Goal: Transaction & Acquisition: Obtain resource

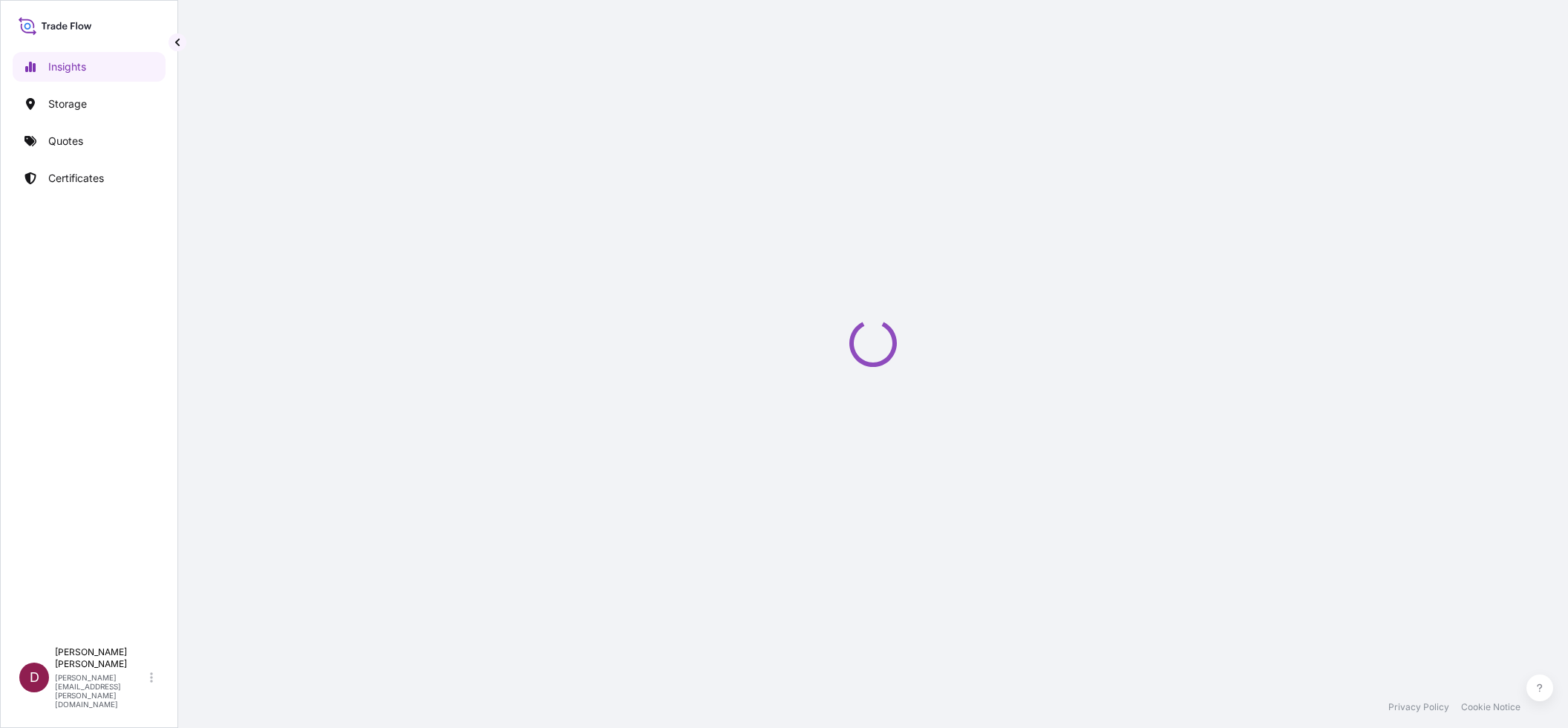
select select "2025"
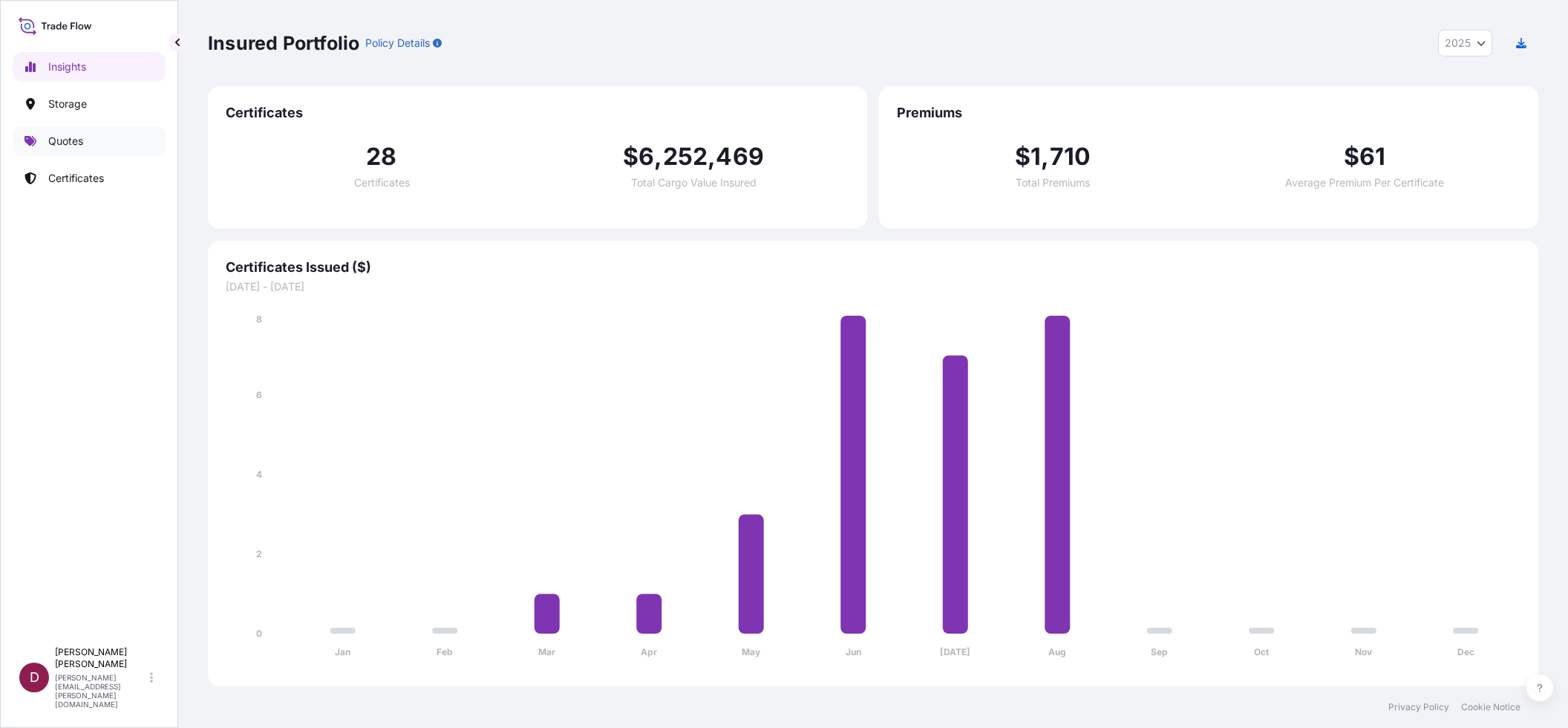
click at [87, 136] on link "Quotes" at bounding box center [88, 141] width 153 height 30
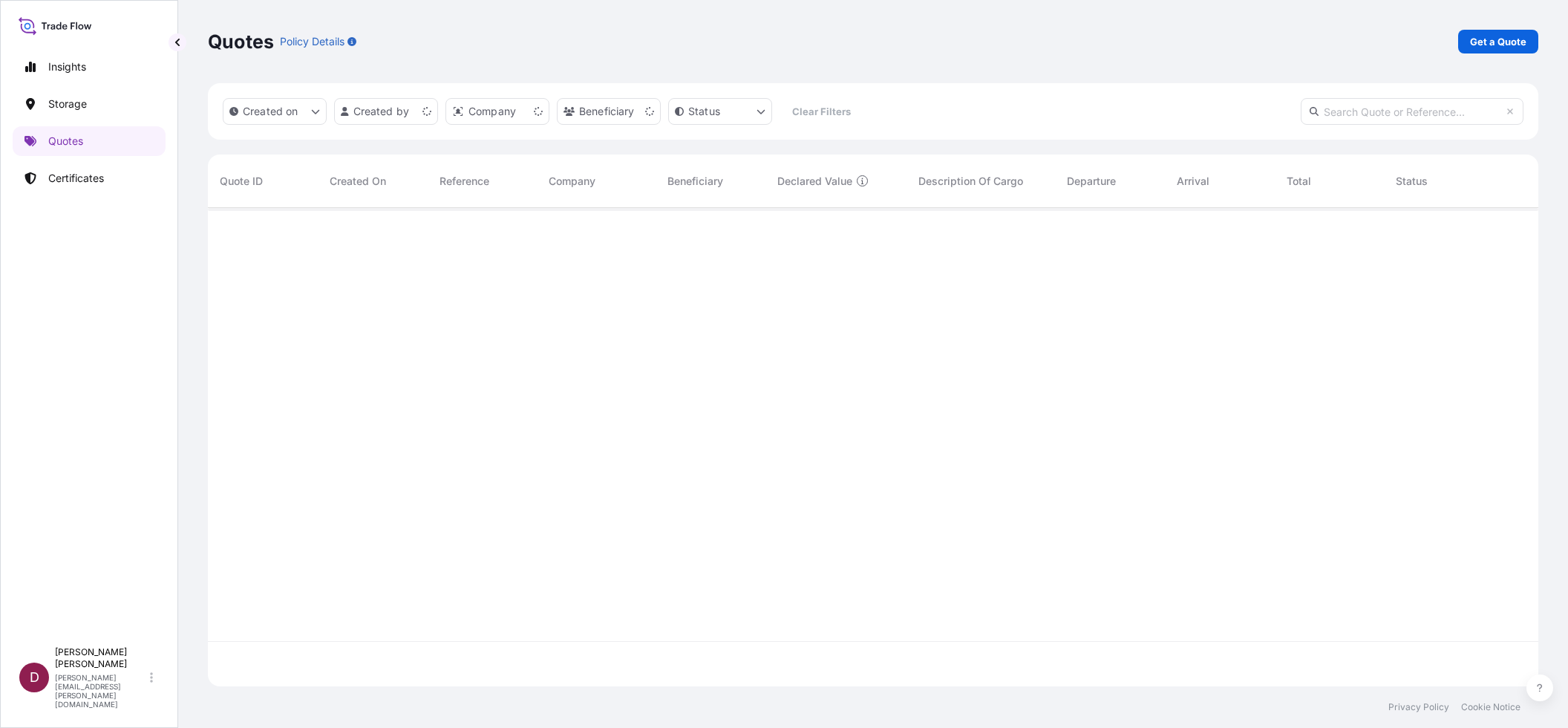
scroll to position [475, 1319]
click at [1475, 40] on p "Get a Quote" at bounding box center [1499, 41] width 56 height 15
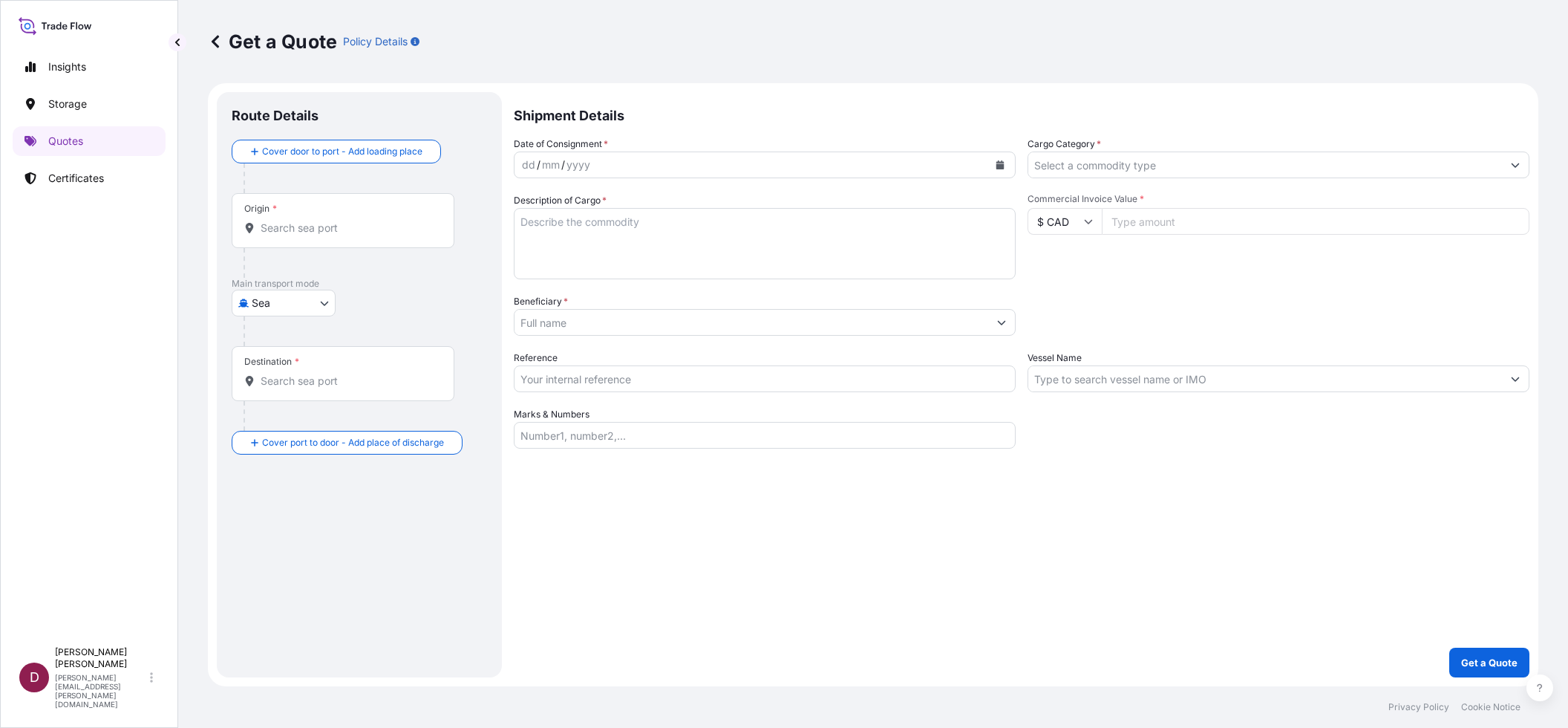
click at [308, 303] on body "Insights Storage Quotes Certificates D [PERSON_NAME] [PERSON_NAME][EMAIL_ADDRES…" at bounding box center [784, 364] width 1568 height 728
click at [309, 448] on div "Land / Air" at bounding box center [304, 448] width 133 height 26
select select "Land / Air"
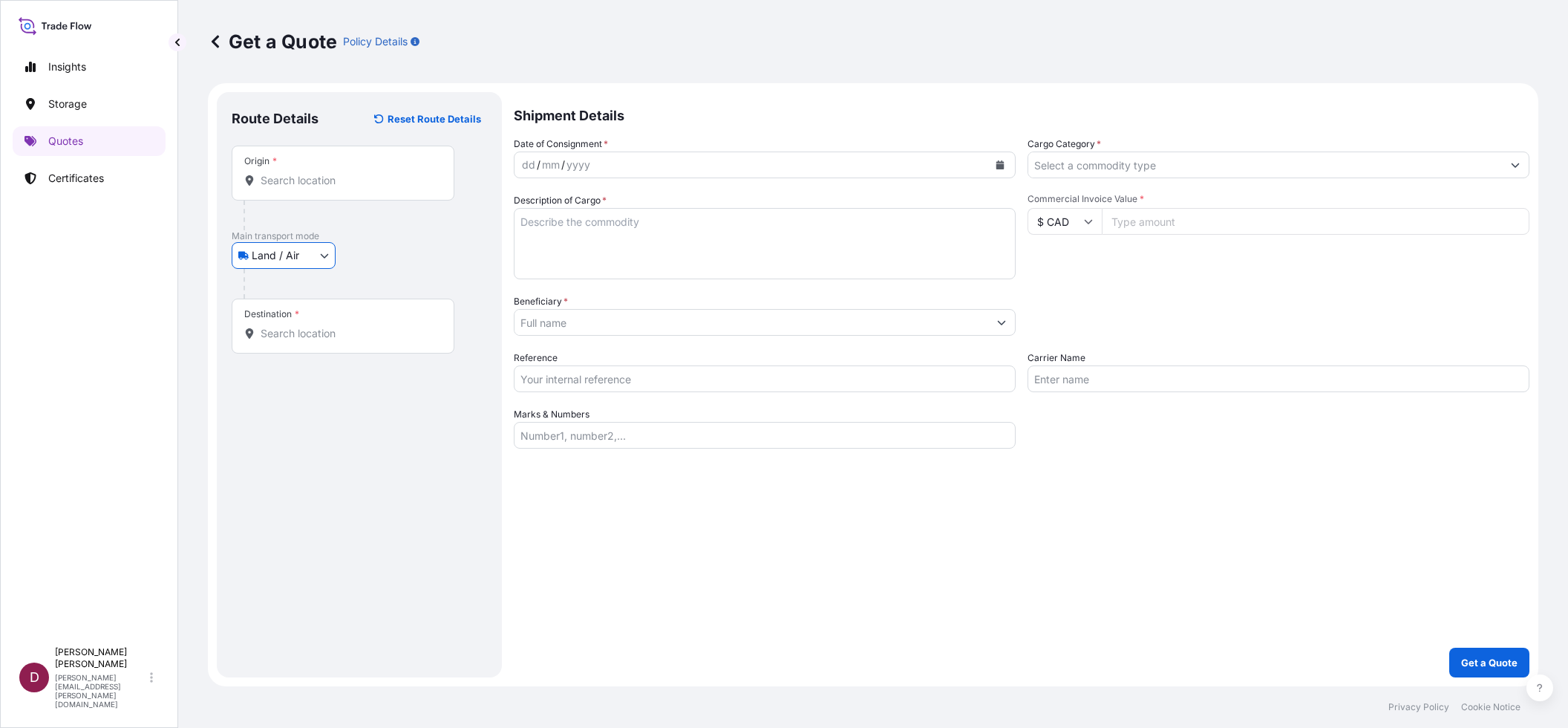
click at [300, 175] on input "Origin *" at bounding box center [348, 180] width 176 height 15
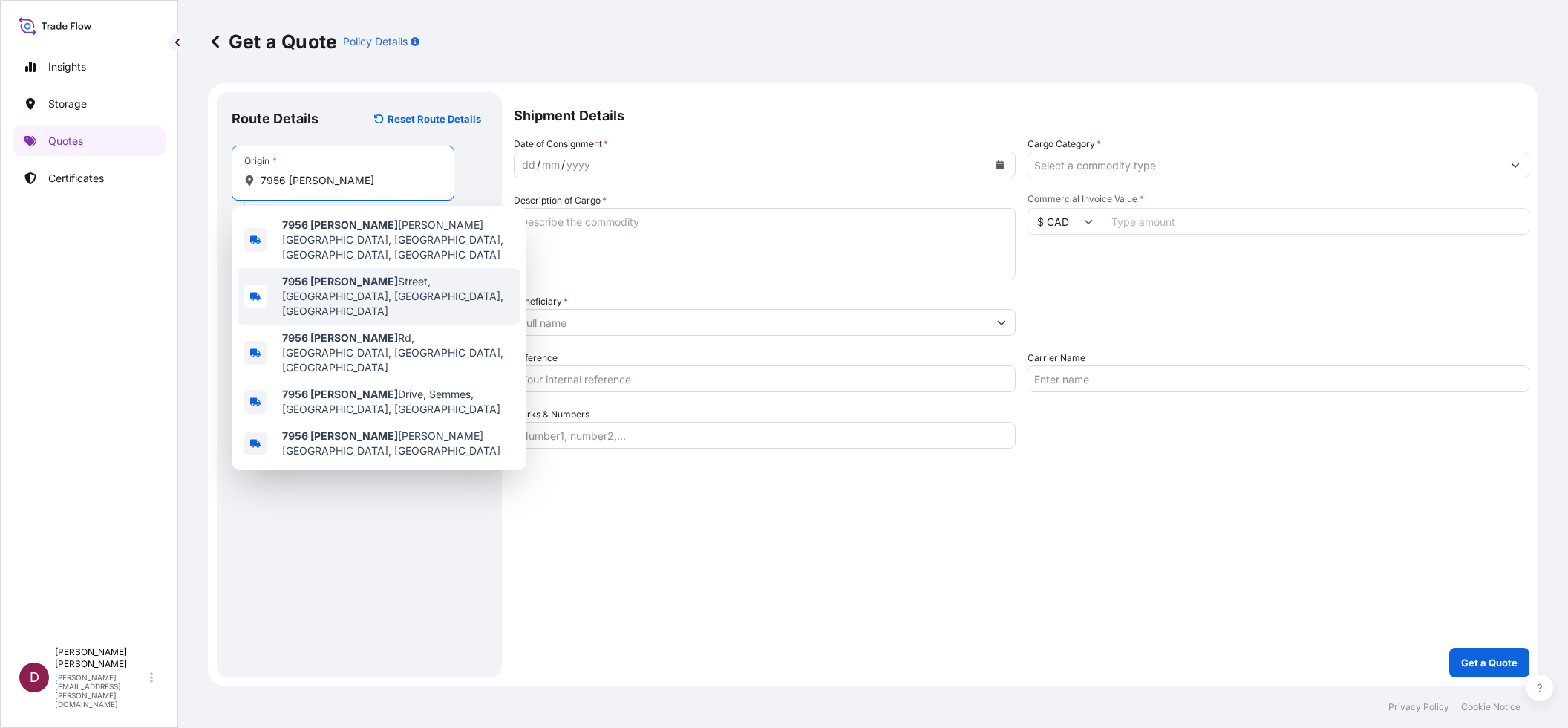
click at [357, 274] on span "[STREET_ADDRESS]" at bounding box center [399, 296] width 233 height 44
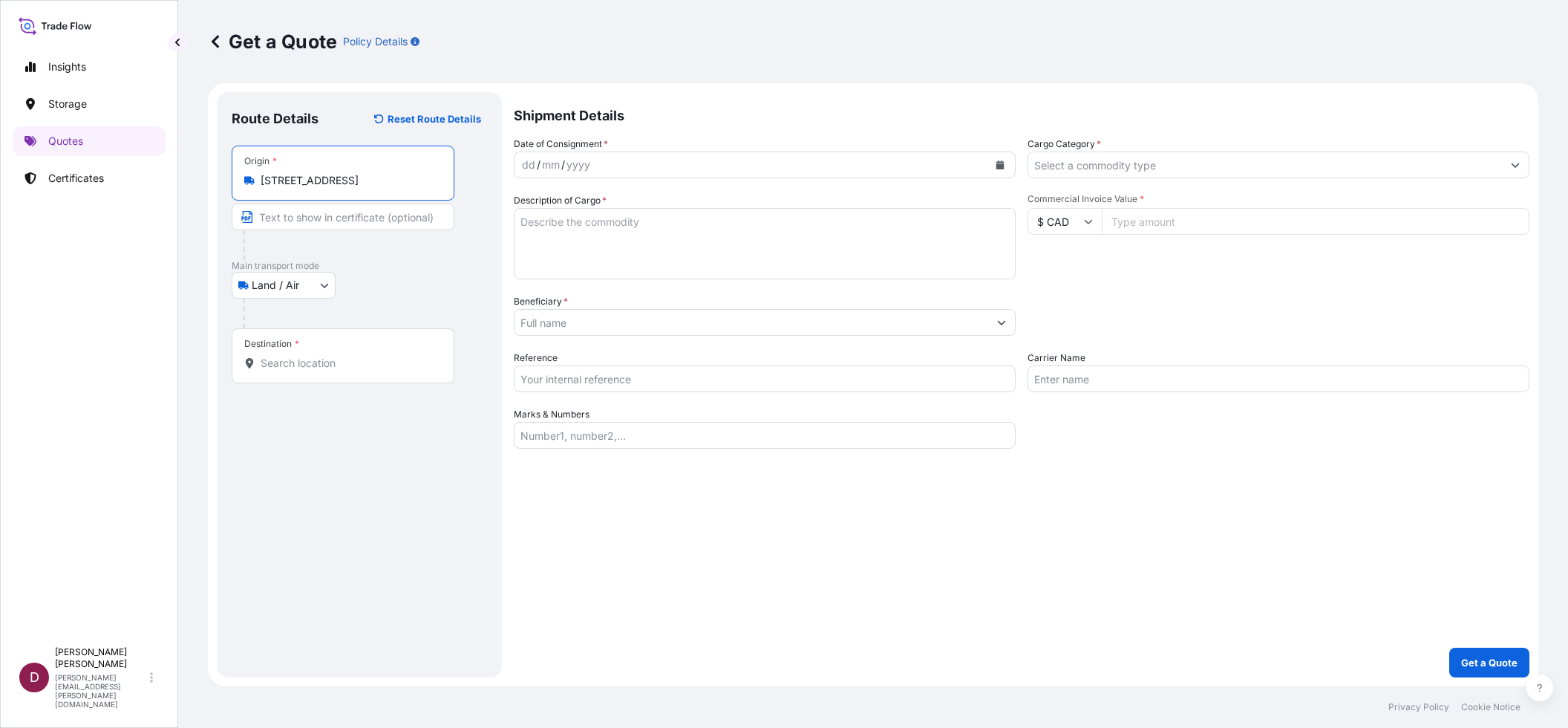
type input "[STREET_ADDRESS]"
click at [299, 213] on input "Text to appear on certificate" at bounding box center [343, 217] width 223 height 26
type input "DenbighFAS"
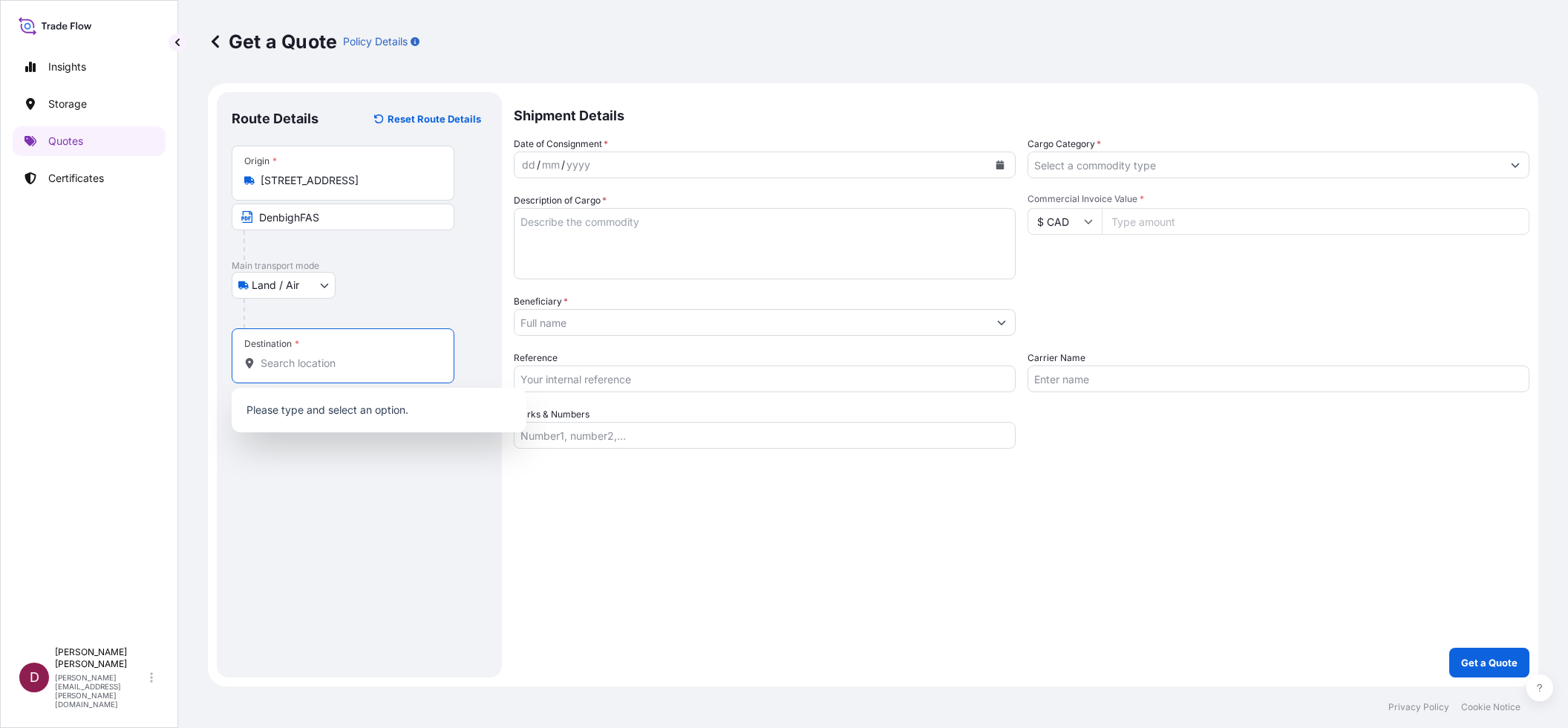
click at [270, 367] on input "Destination *" at bounding box center [348, 364] width 176 height 15
paste input "[STREET_ADDRESS]"
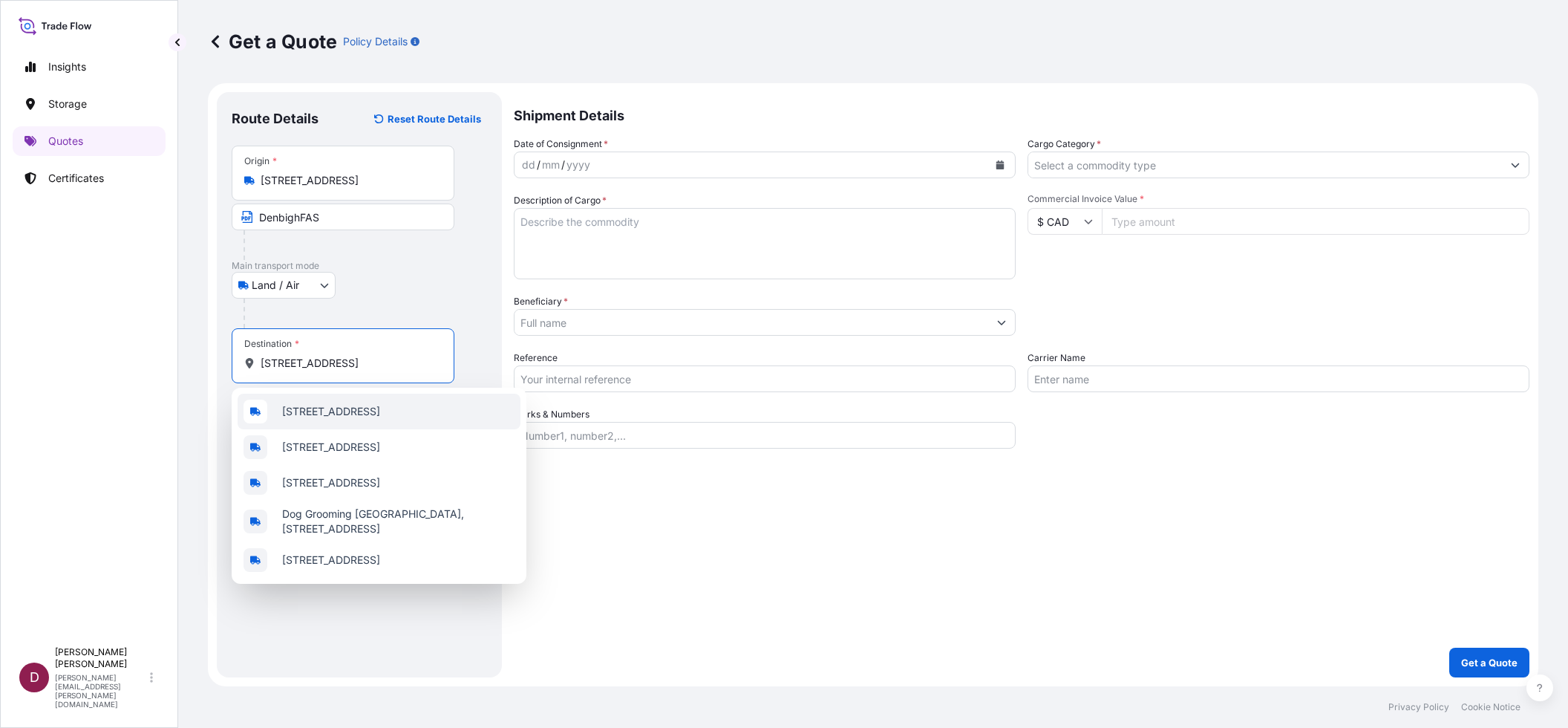
click at [300, 415] on span "[STREET_ADDRESS]" at bounding box center [331, 411] width 98 height 15
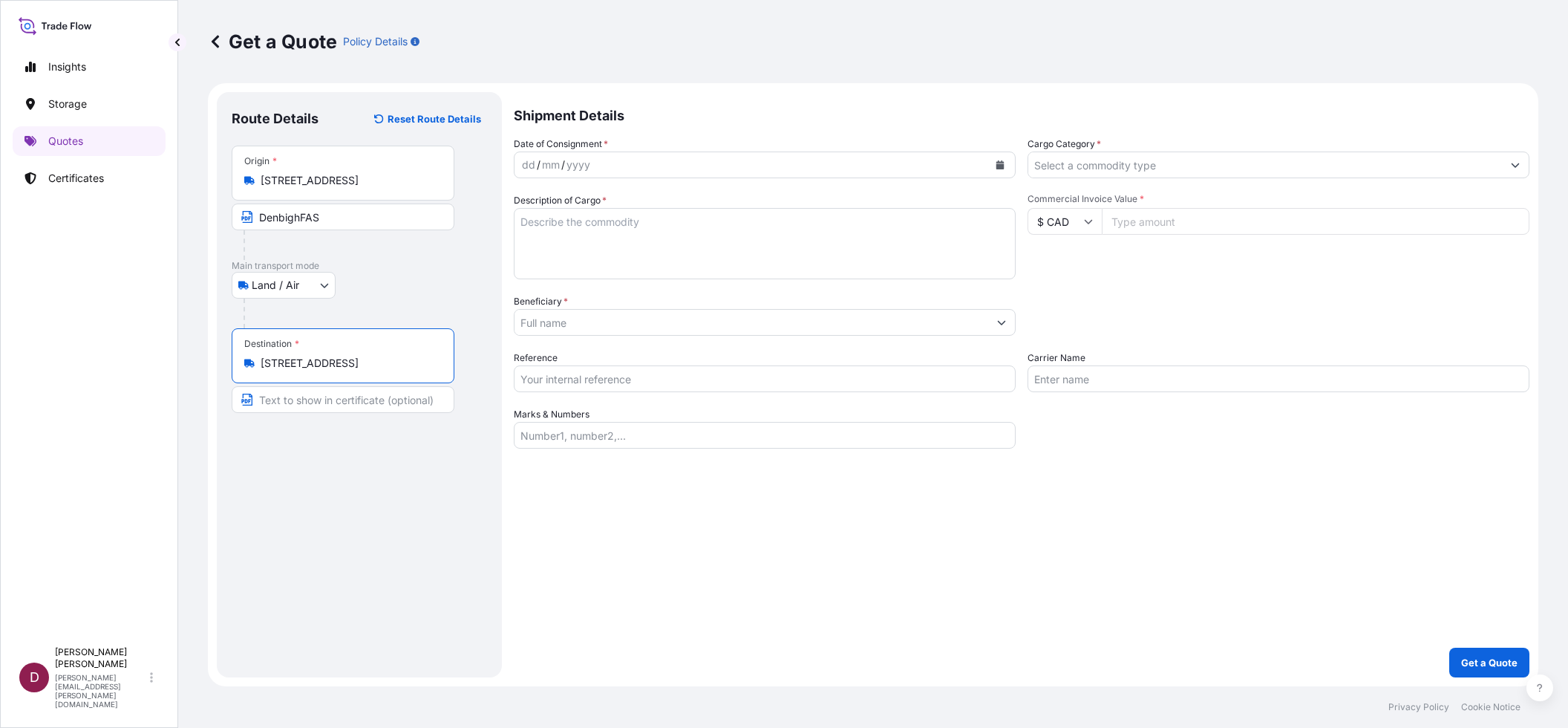
type input "[STREET_ADDRESS]"
click at [296, 406] on input "Text to appear on certificate" at bounding box center [343, 399] width 223 height 26
paste input "Queen’s Art Conservation"
type input "Queen’s Art Conservation"
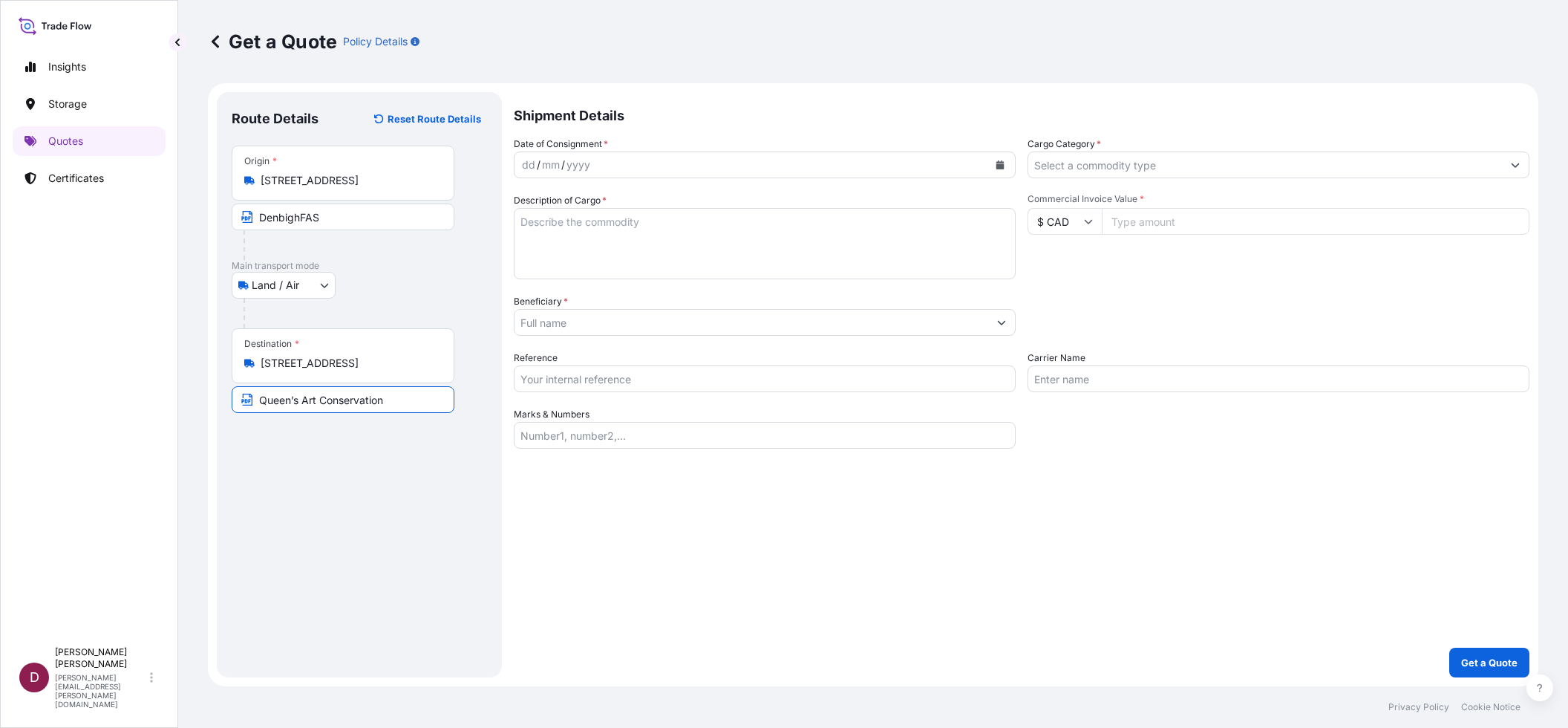
click at [552, 321] on input "Beneficiary *" at bounding box center [751, 322] width 474 height 26
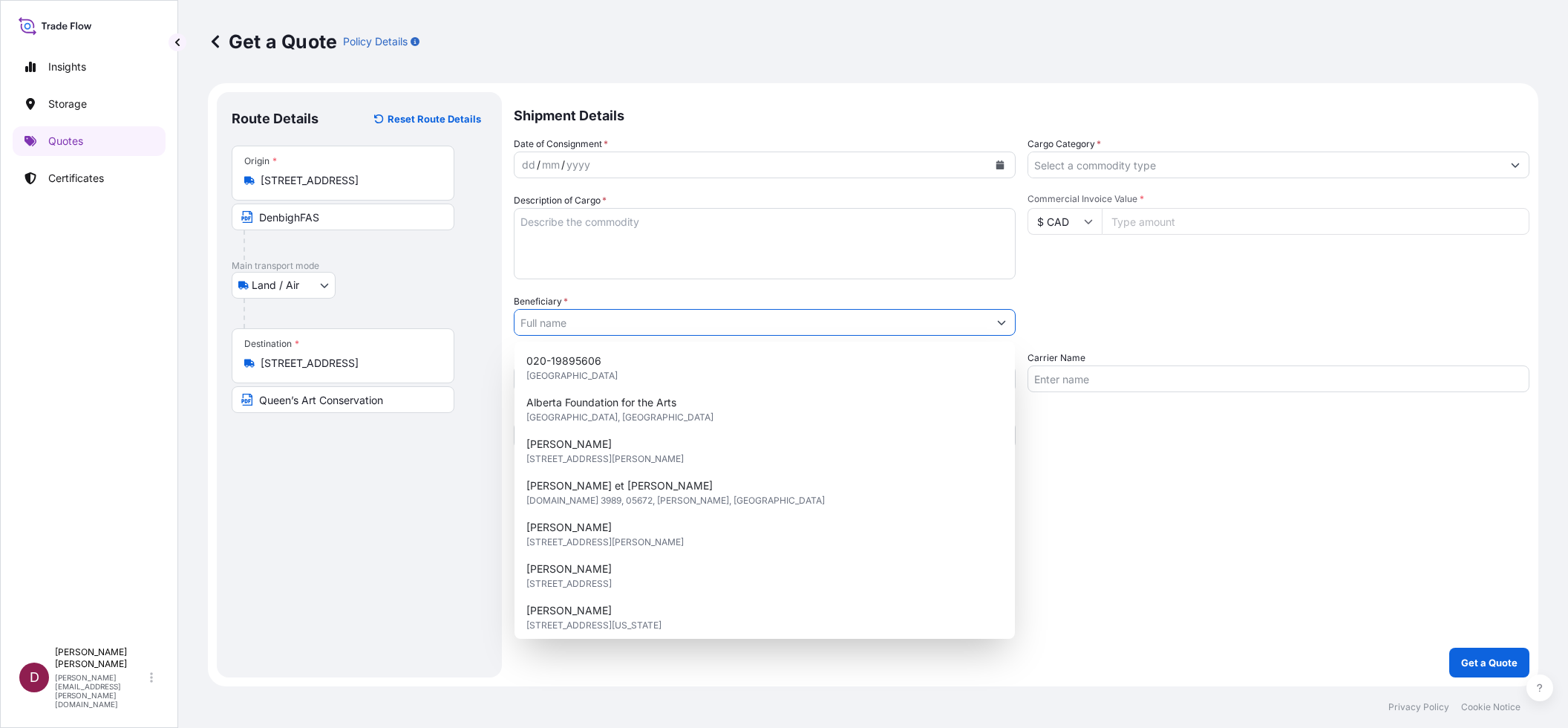
paste input "Estate of [PERSON_NAME]"
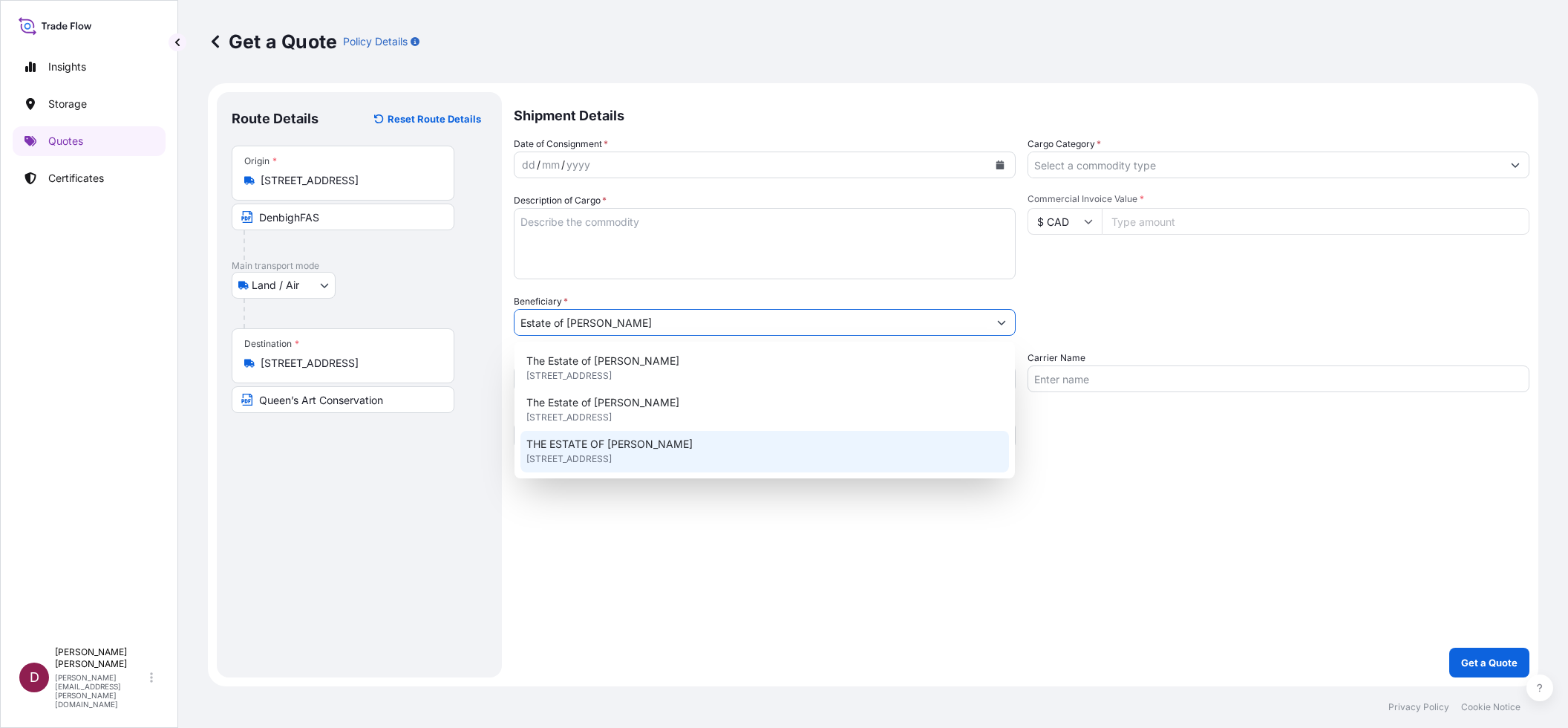
click at [595, 446] on span "THE ESTATE OF [PERSON_NAME]" at bounding box center [609, 444] width 166 height 15
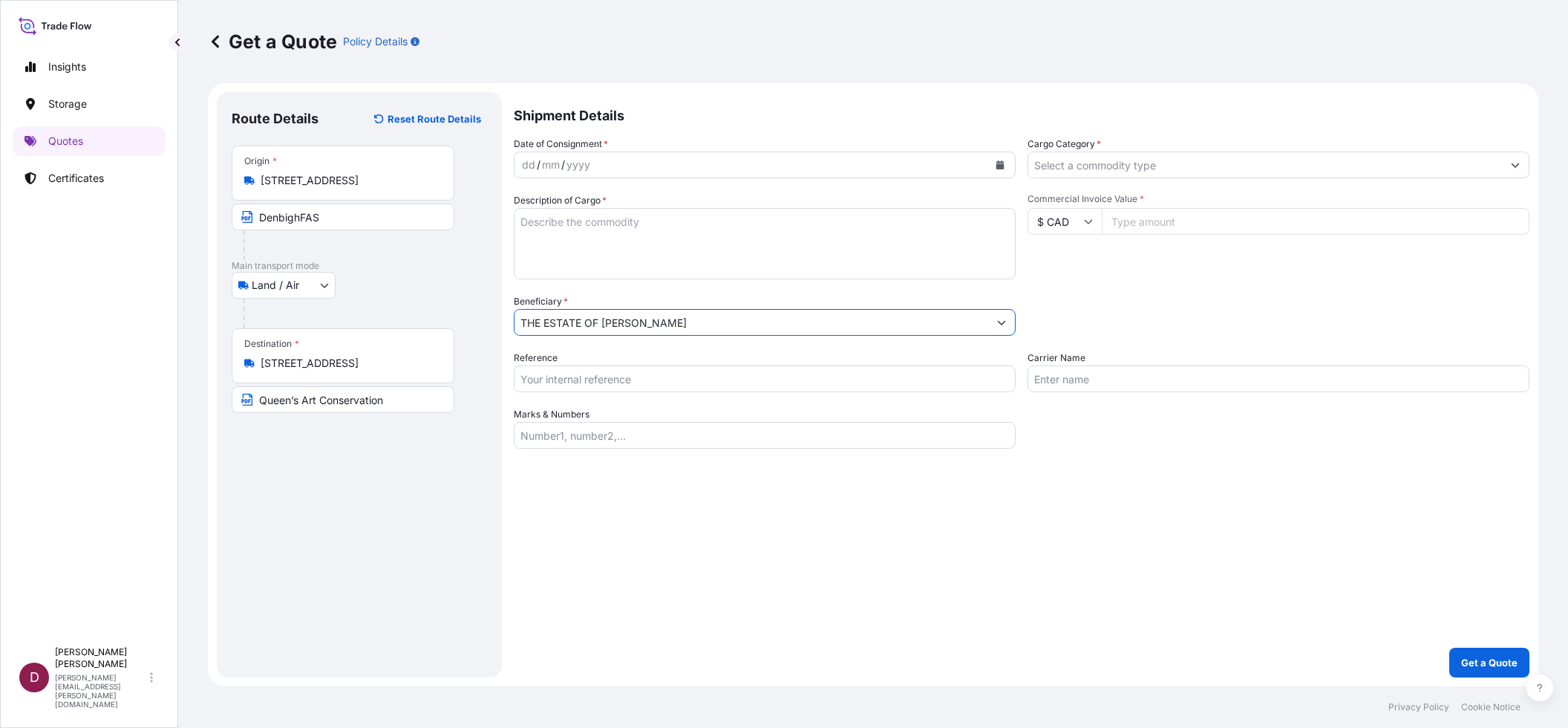
type input "THE ESTATE OF [PERSON_NAME]"
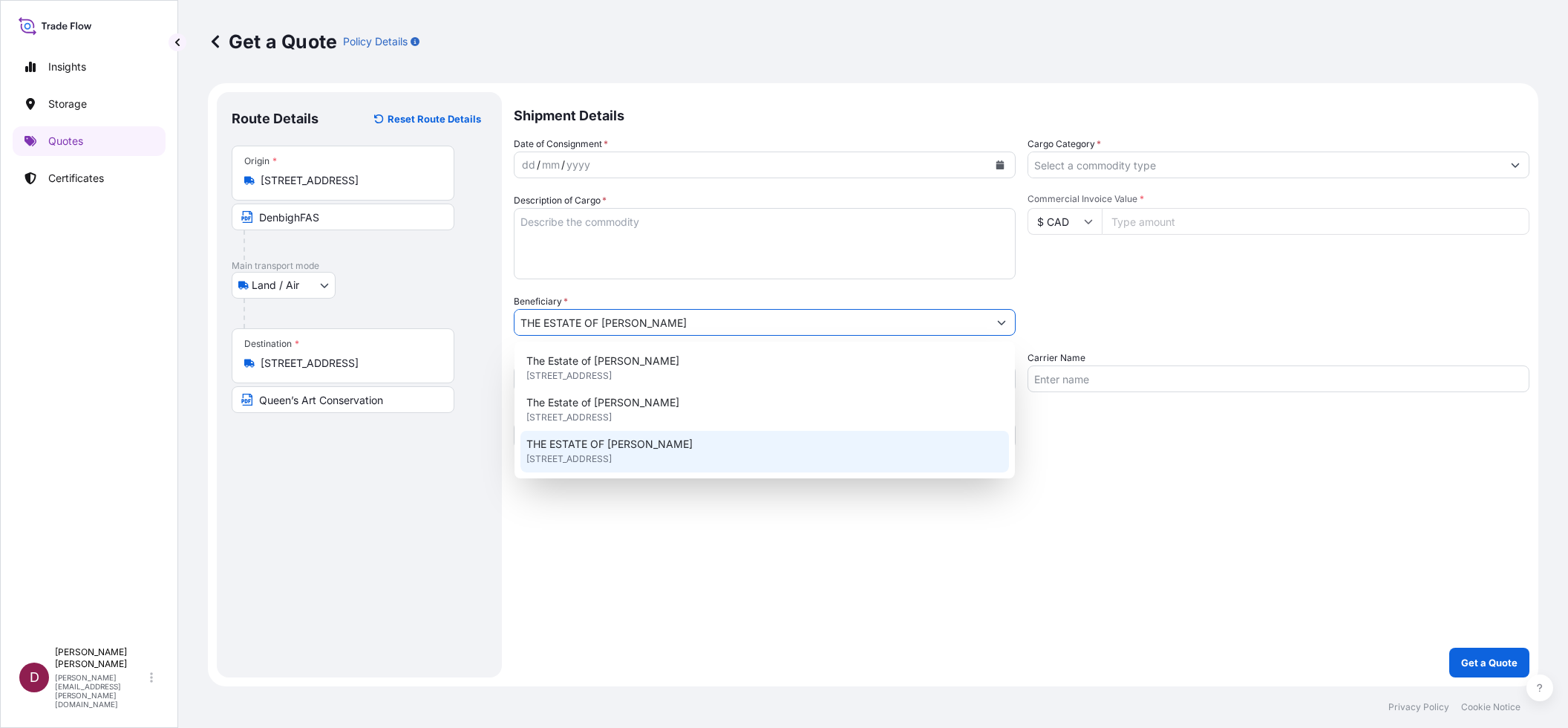
click at [720, 450] on div "THE ESTATE OF [PERSON_NAME] [STREET_ADDRESS]" at bounding box center [764, 452] width 489 height 41
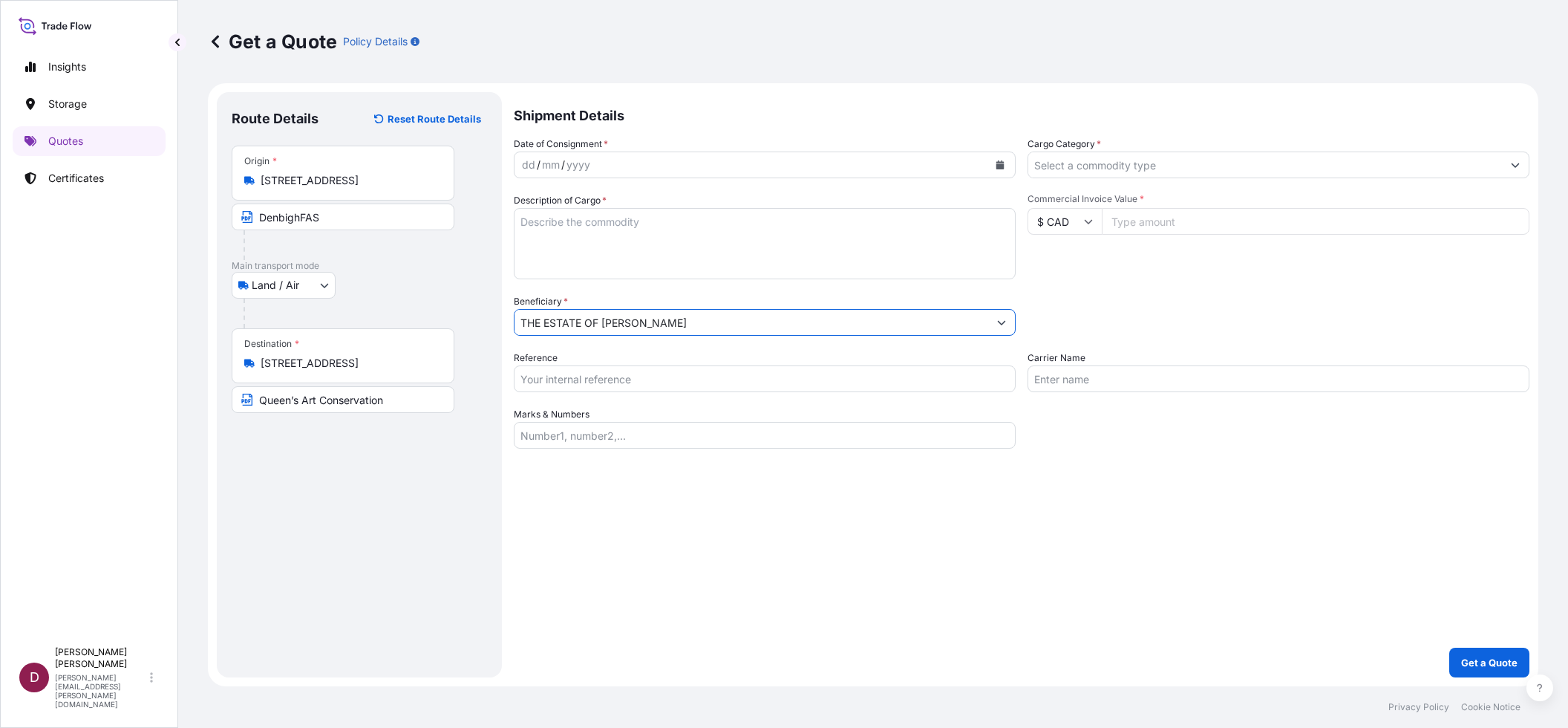
click at [749, 558] on div "Shipment Details Date of Consignment * dd / mm / yyyy Cargo Category * Descript…" at bounding box center [1022, 384] width 1016 height 585
click at [1047, 380] on input "Carrier Name" at bounding box center [1279, 379] width 502 height 26
type input "FYM - fine art shuttle"
click at [582, 167] on div "yyyy" at bounding box center [578, 164] width 26 height 18
click at [1000, 165] on icon "Calendar" at bounding box center [1000, 164] width 8 height 8
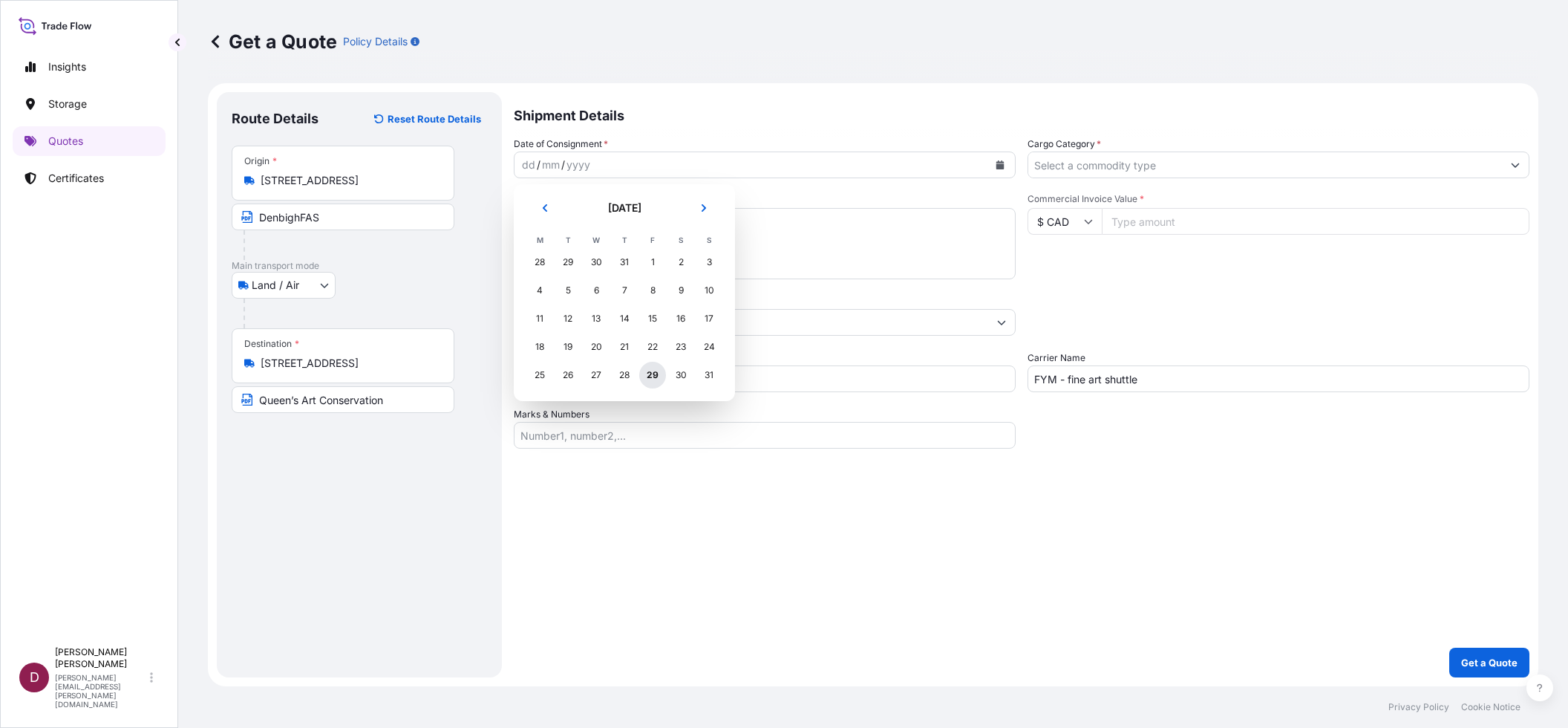
click at [649, 374] on div "29" at bounding box center [653, 375] width 26 height 26
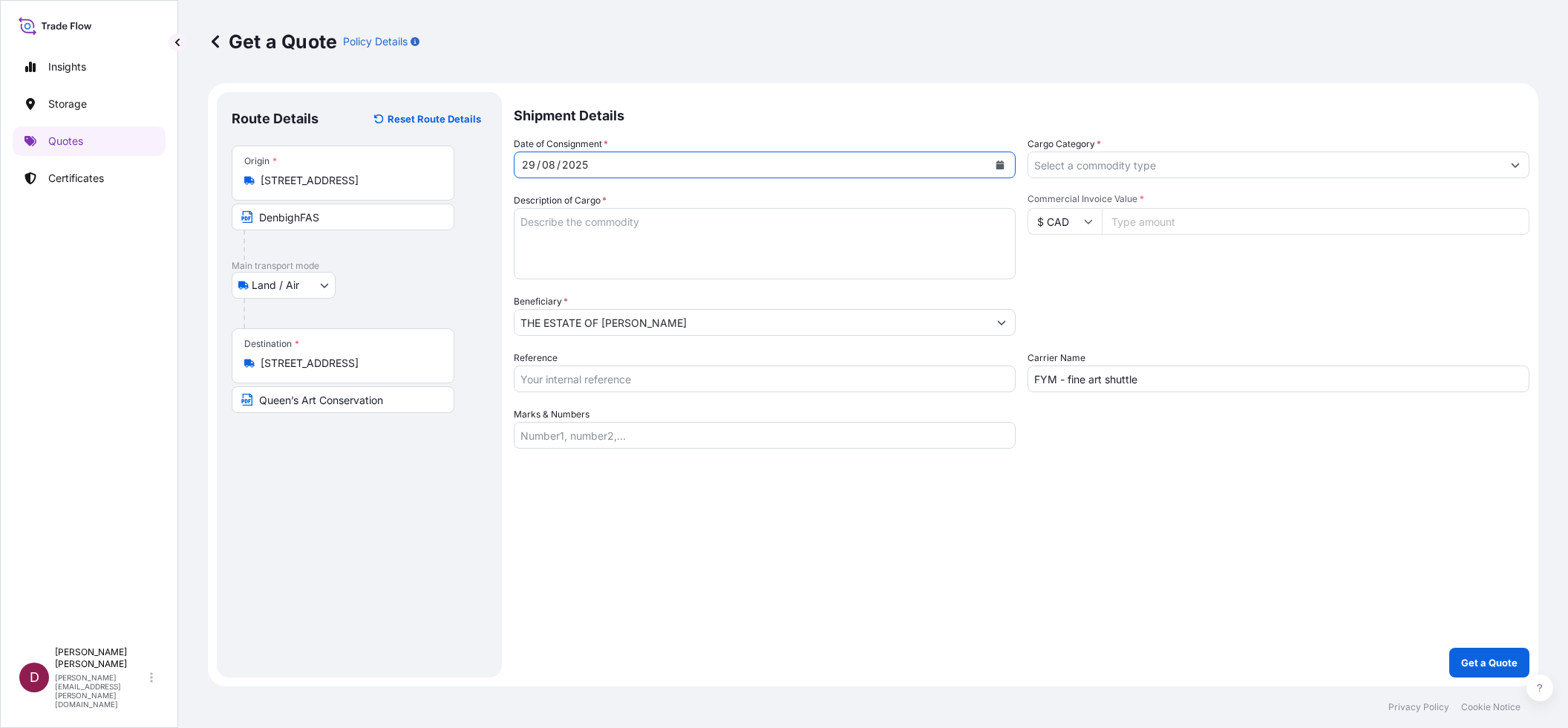
click at [1001, 164] on icon "Calendar" at bounding box center [1000, 164] width 8 height 8
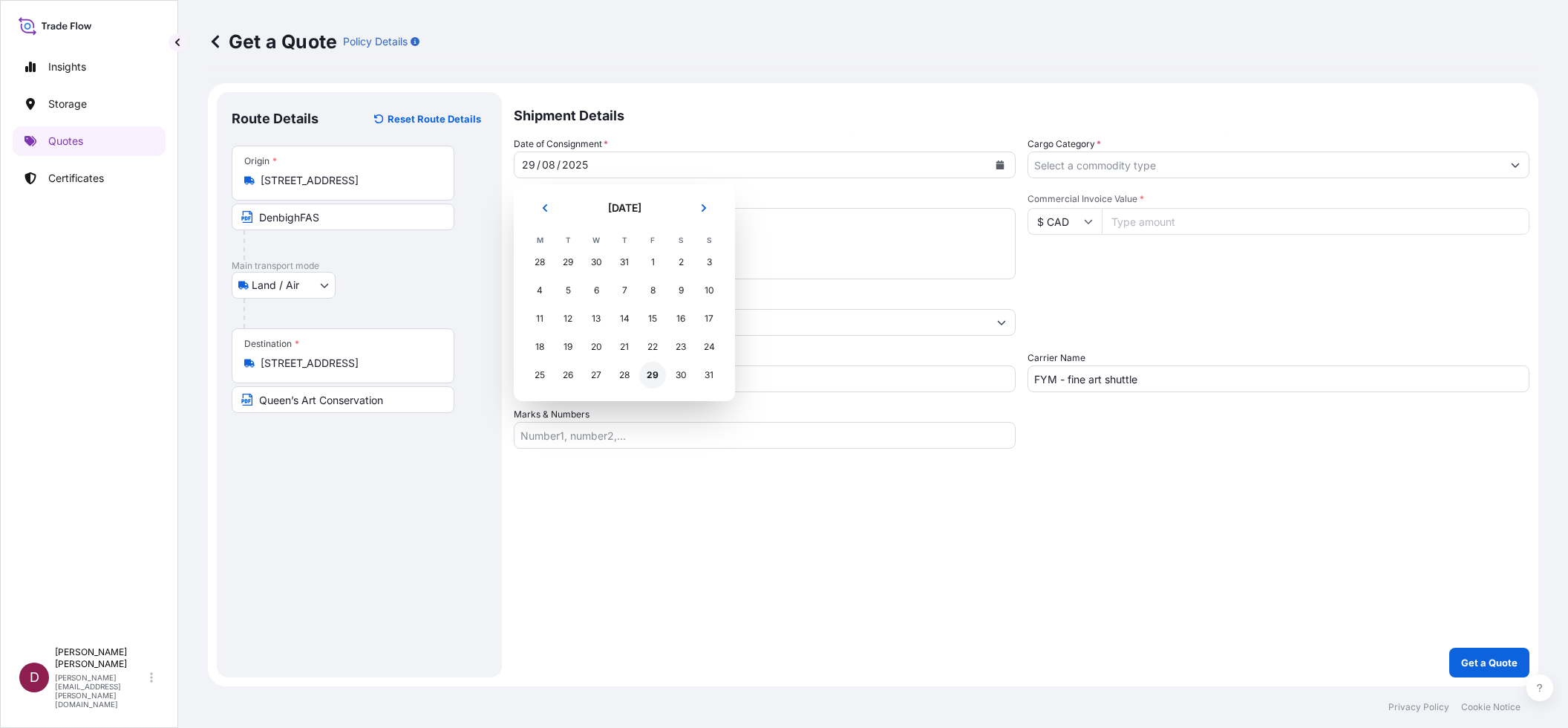
click at [652, 377] on div "29" at bounding box center [653, 375] width 26 height 26
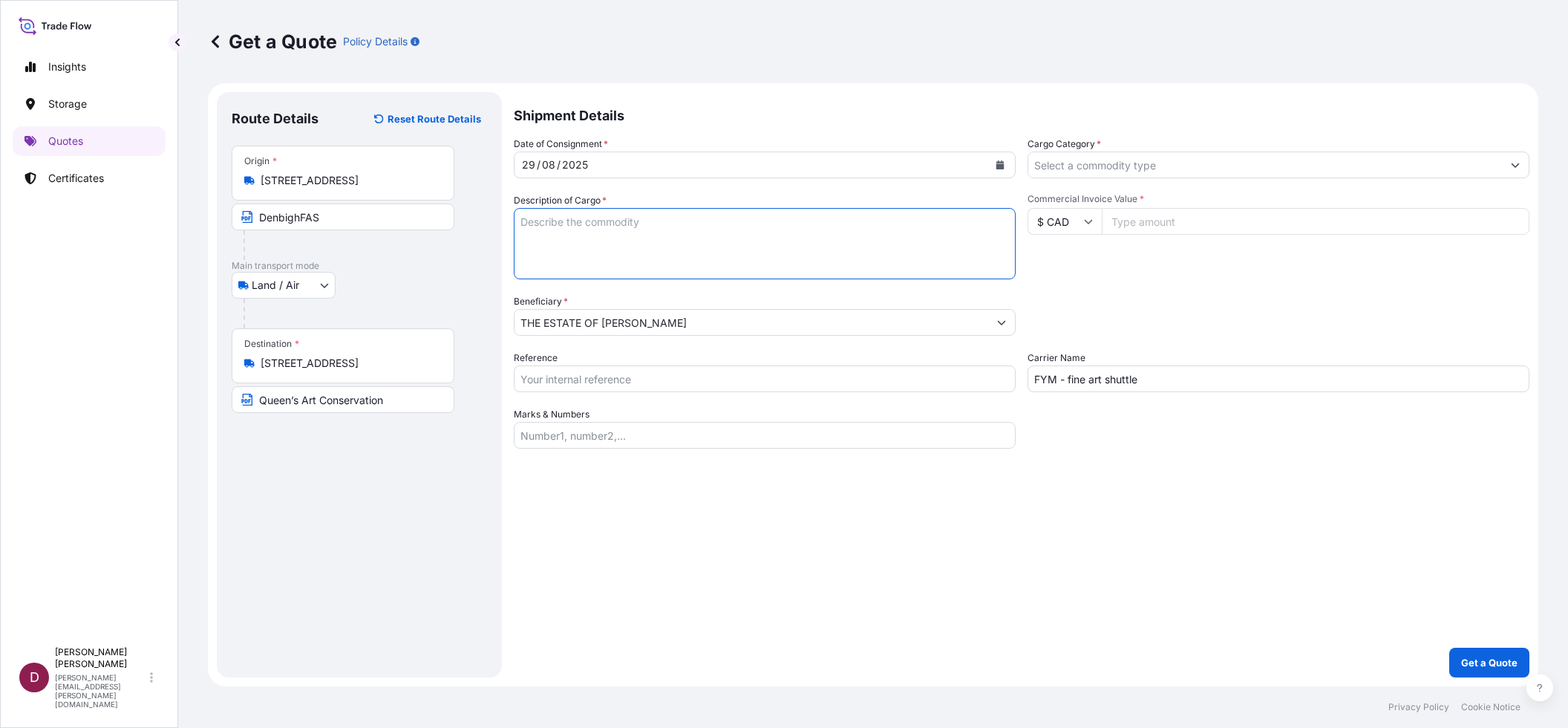
click at [568, 232] on textarea "Description of Cargo *" at bounding box center [764, 243] width 502 height 71
paste textarea "Works & Prices Fish and Eggs Acrylic on Paper, 28 x 39 in. — $25,000 Skunk Show…"
type textarea "Works & Prices Fish and Eggs Acrylic on Paper, 28 x 39 in. — $25,000 Skunk Show…"
click at [609, 379] on input "Reference" at bounding box center [764, 379] width 502 height 26
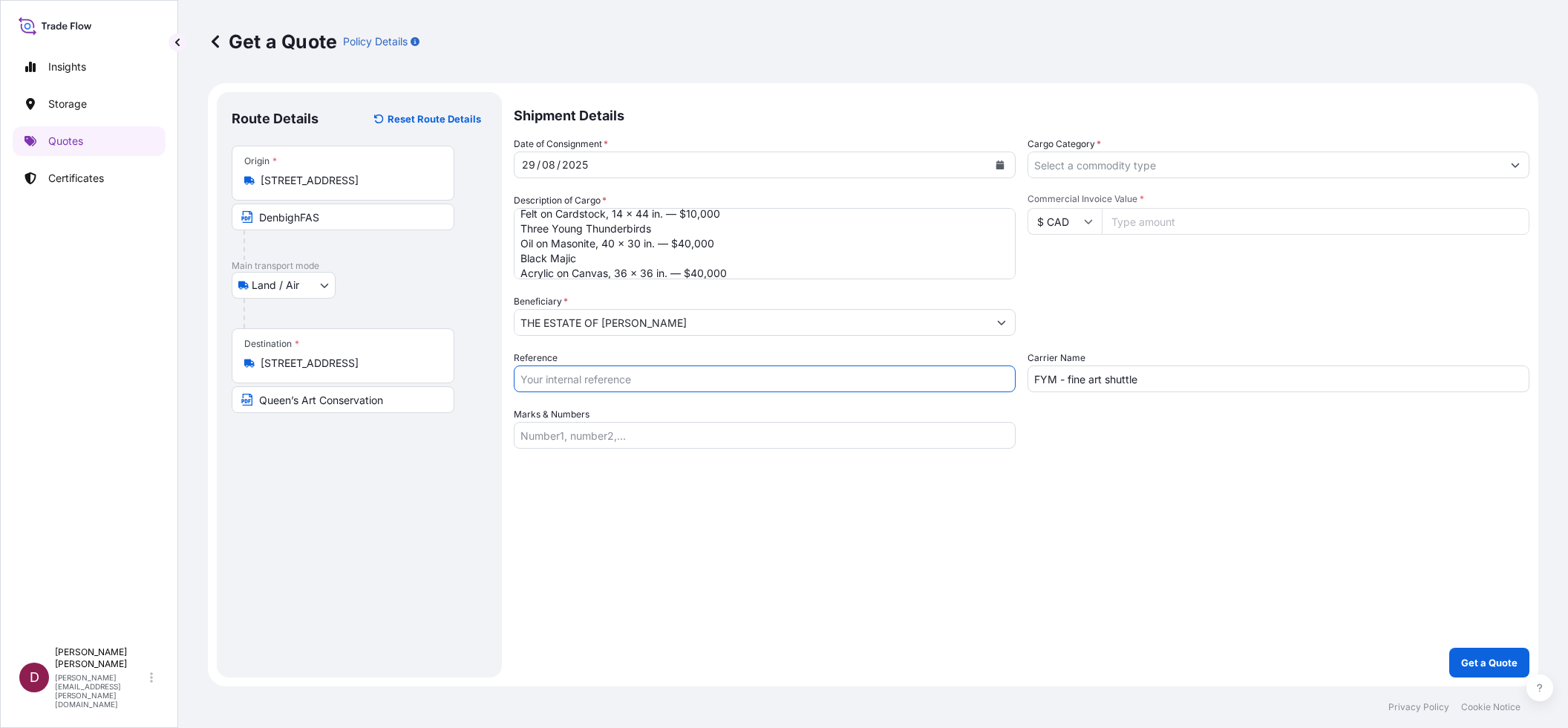
paste input "B-027256"
type input "B-027256"
click at [1102, 158] on input "Cargo Category *" at bounding box center [1265, 164] width 474 height 26
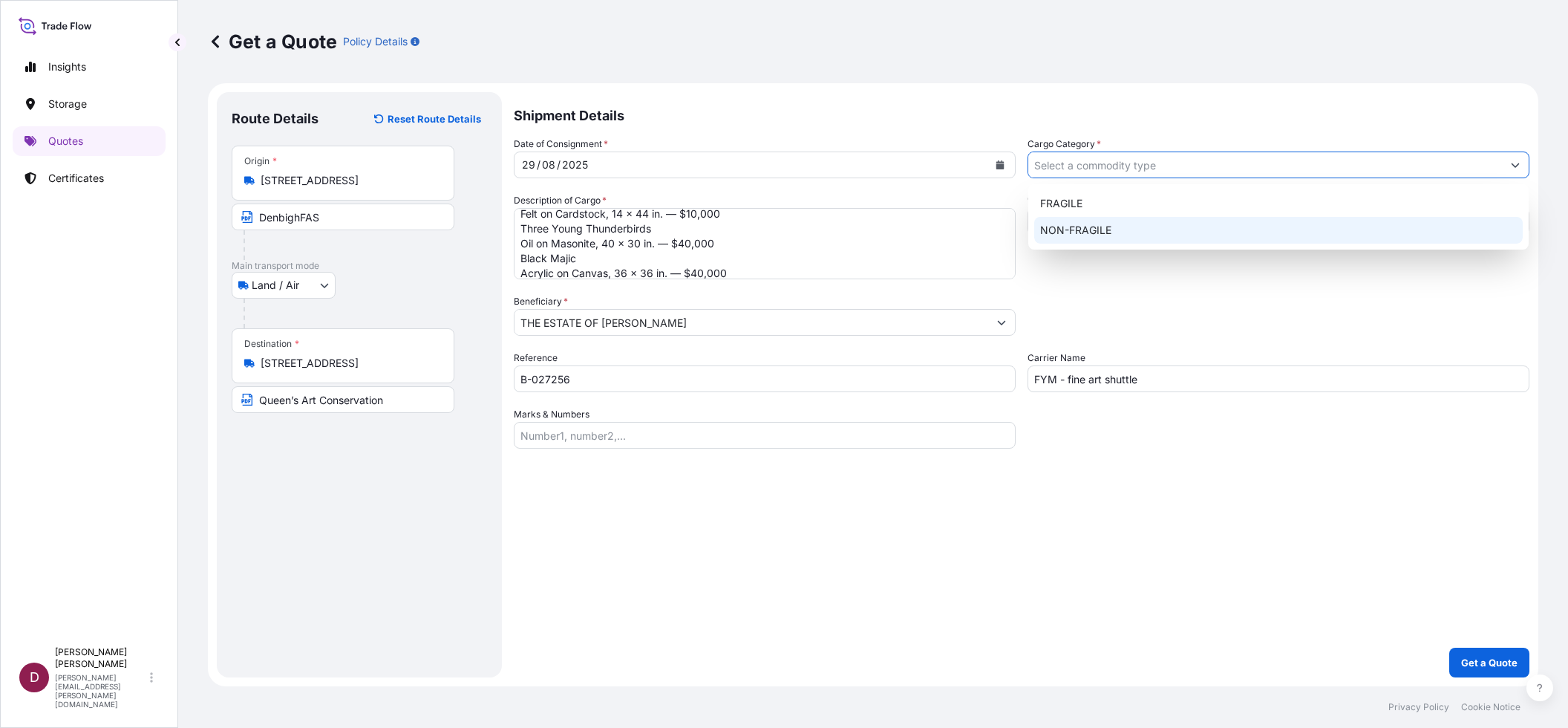
click at [1088, 226] on div "NON-FRAGILE" at bounding box center [1279, 230] width 489 height 26
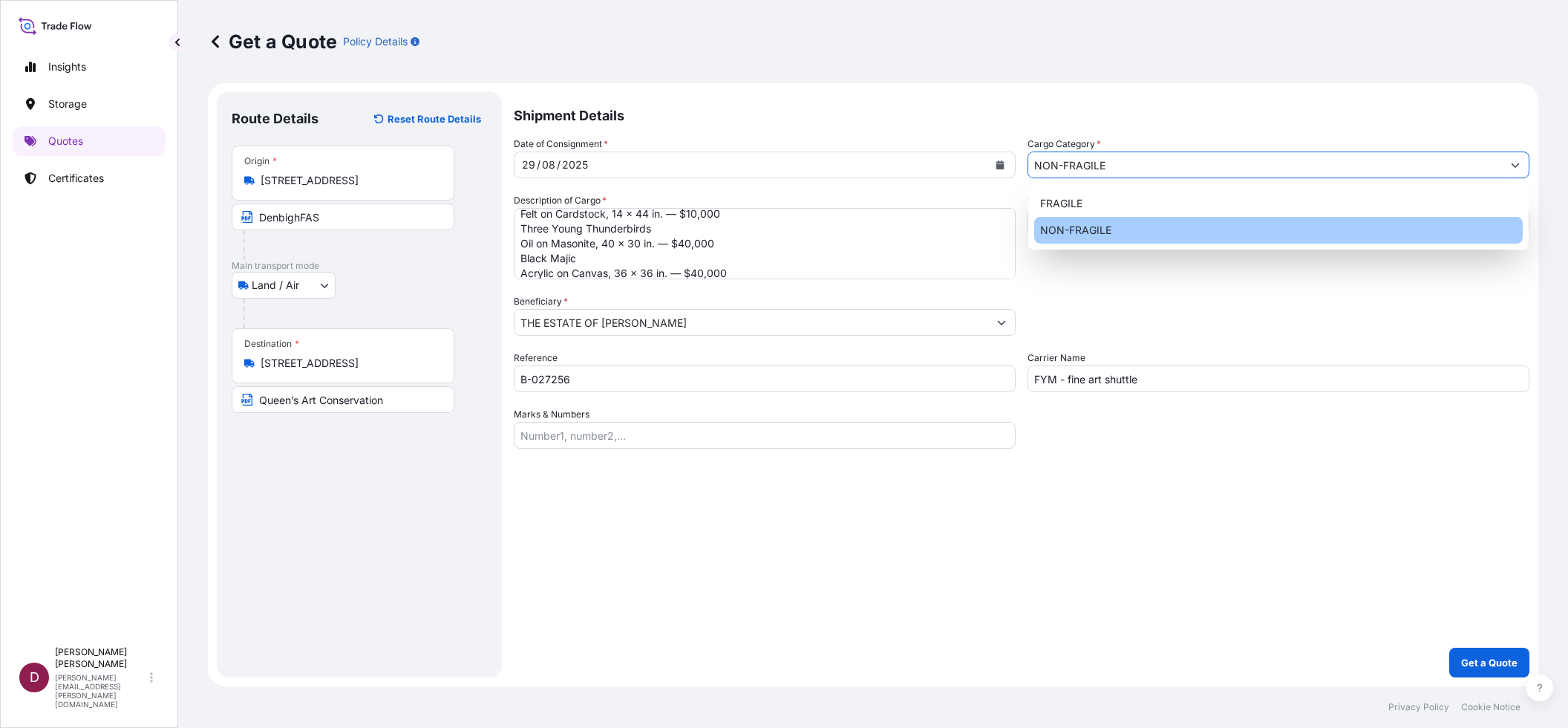
type input "NON-FRAGILE"
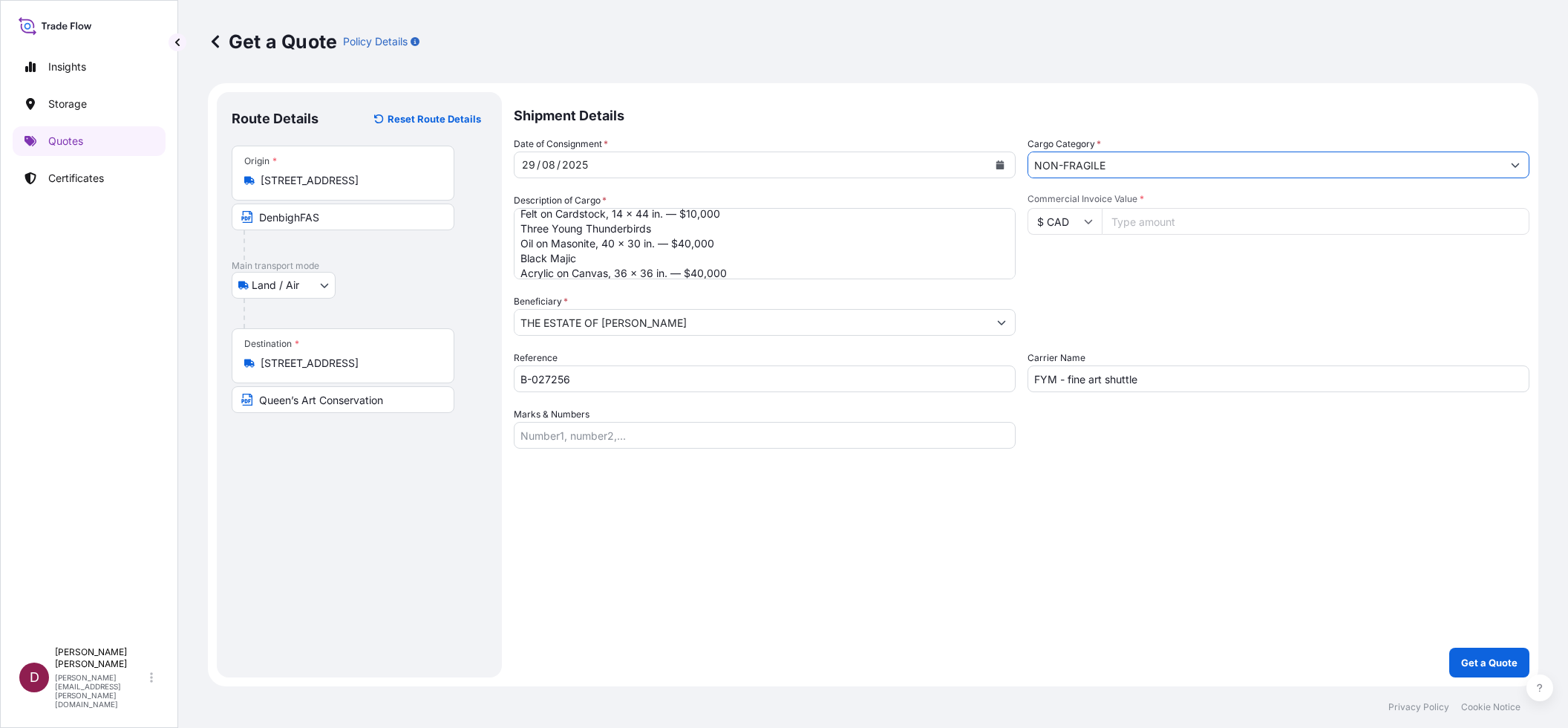
click at [1131, 219] on input "Commercial Invoice Value *" at bounding box center [1316, 221] width 428 height 26
type input "207000"
click at [1274, 321] on div "Packing Category Type to search a container mode Please select a primary mode o…" at bounding box center [1279, 315] width 502 height 41
click at [1496, 656] on p "Get a Quote" at bounding box center [1489, 663] width 56 height 15
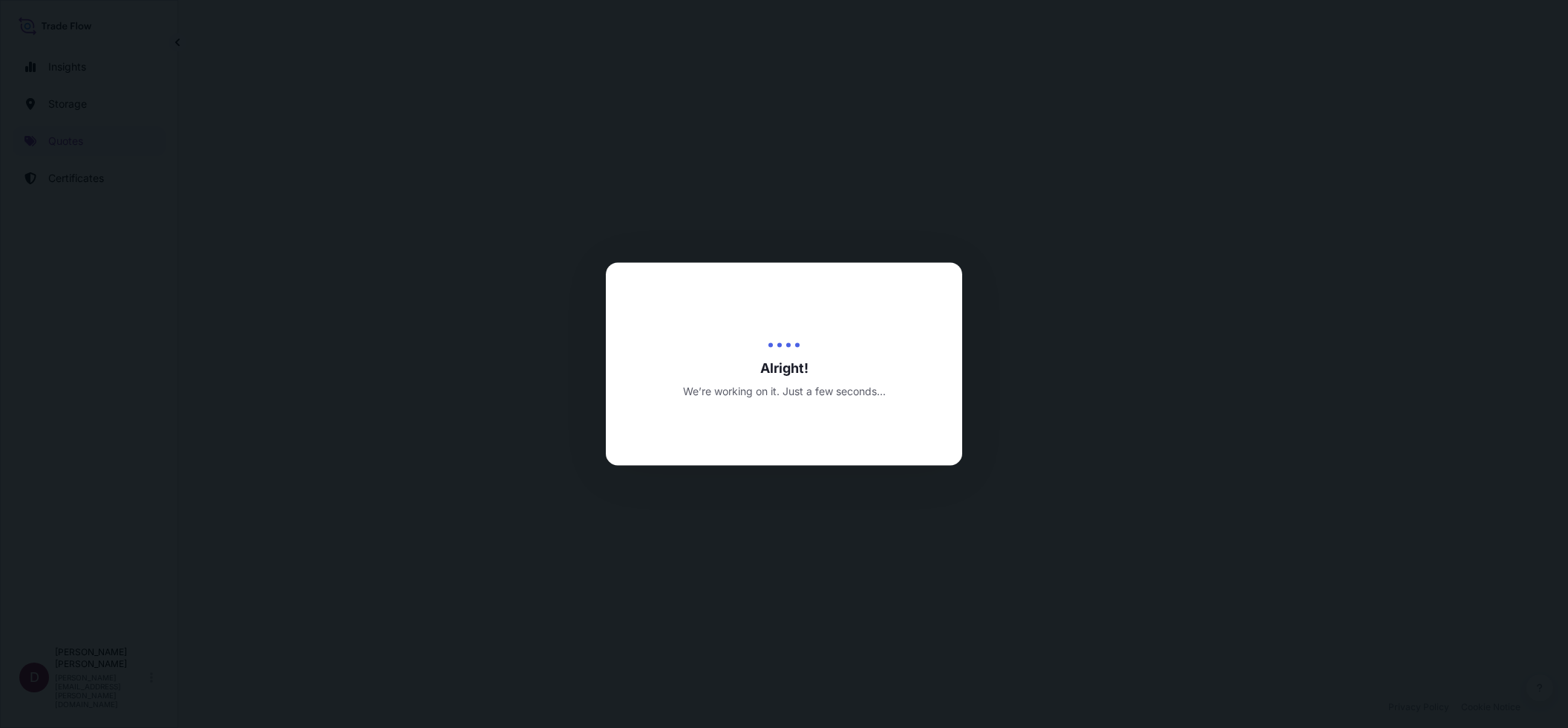
select select "Land / Air"
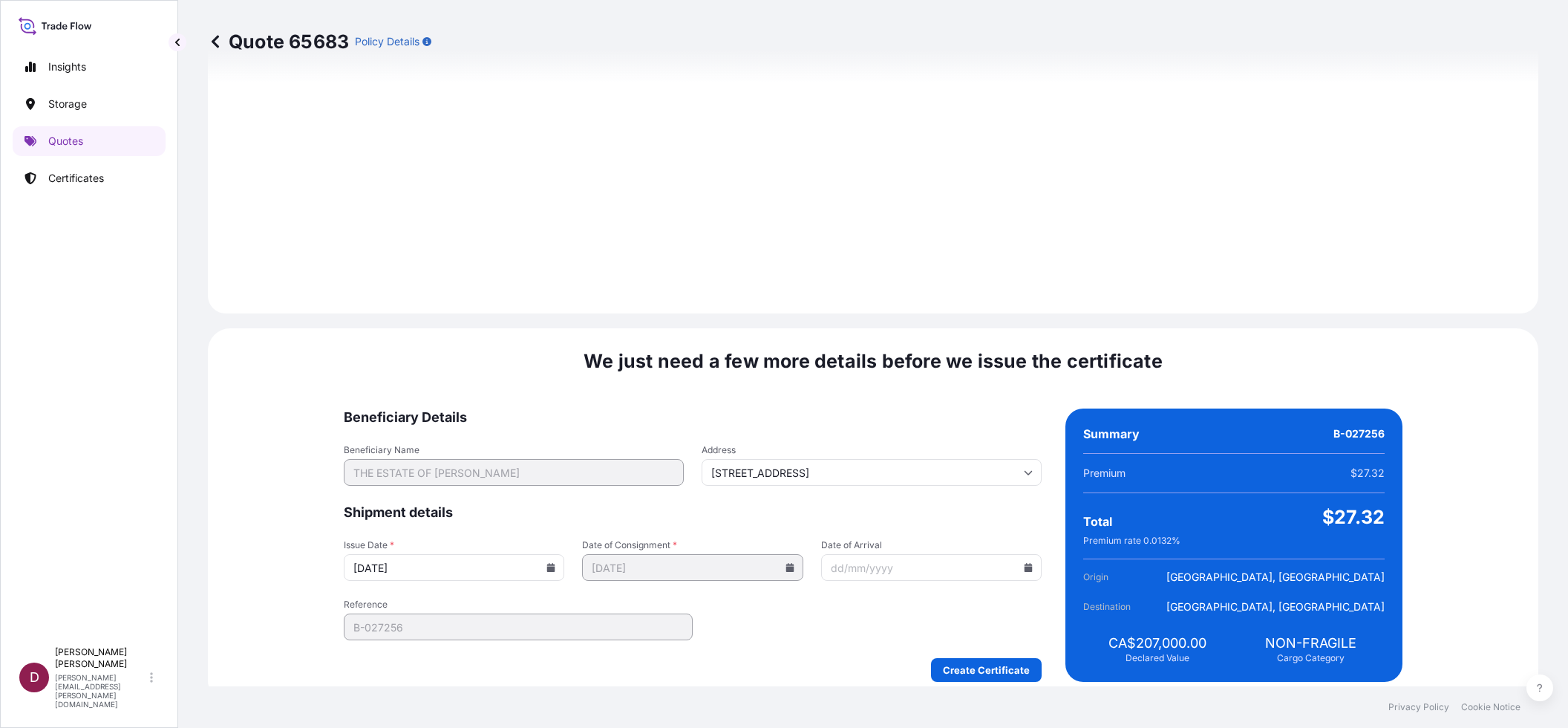
scroll to position [1379, 0]
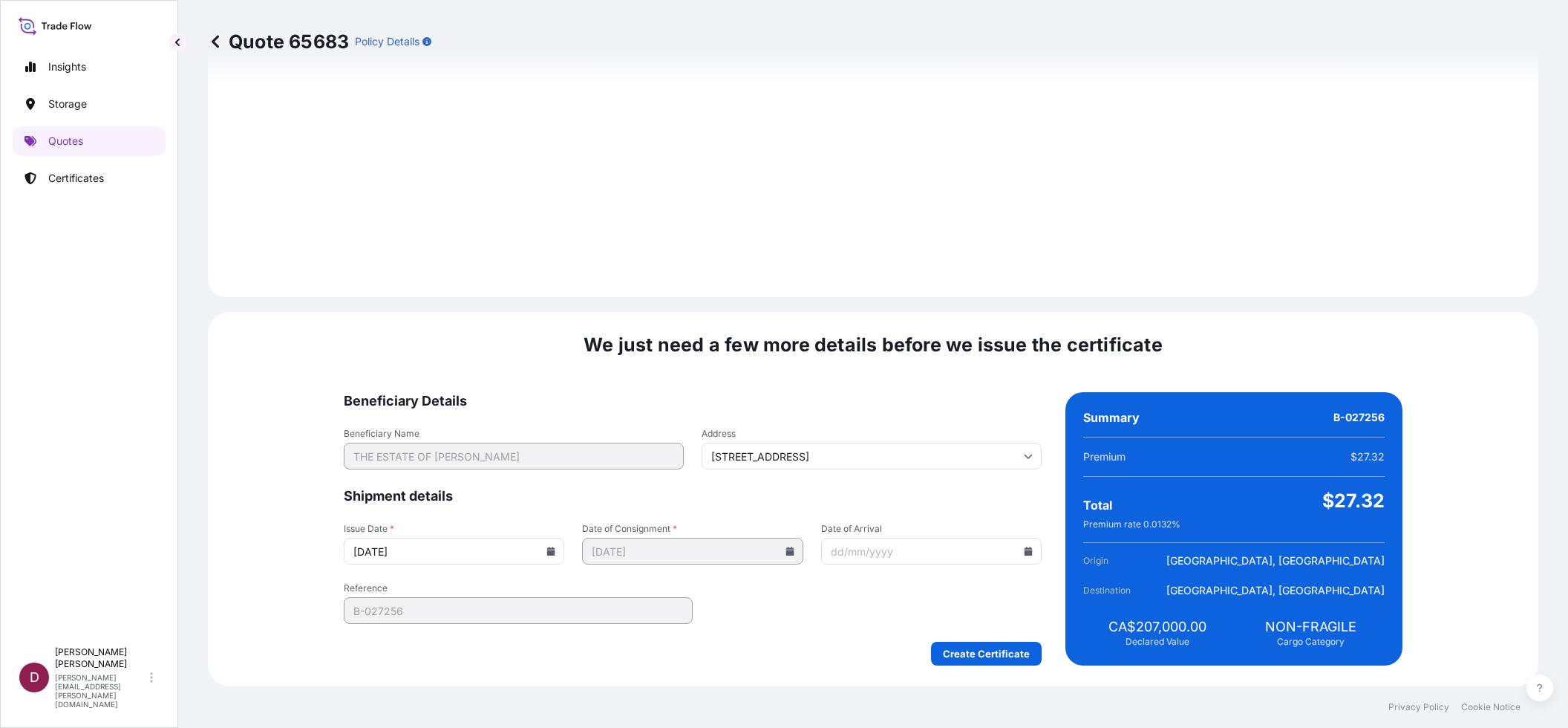
click at [871, 553] on input "Date of Arrival" at bounding box center [931, 551] width 221 height 26
click at [1024, 550] on icon at bounding box center [1028, 550] width 8 height 8
click at [1017, 300] on button at bounding box center [1013, 301] width 23 height 23
click at [843, 426] on button "16" at bounding box center [843, 418] width 23 height 23
type input "[DATE]"
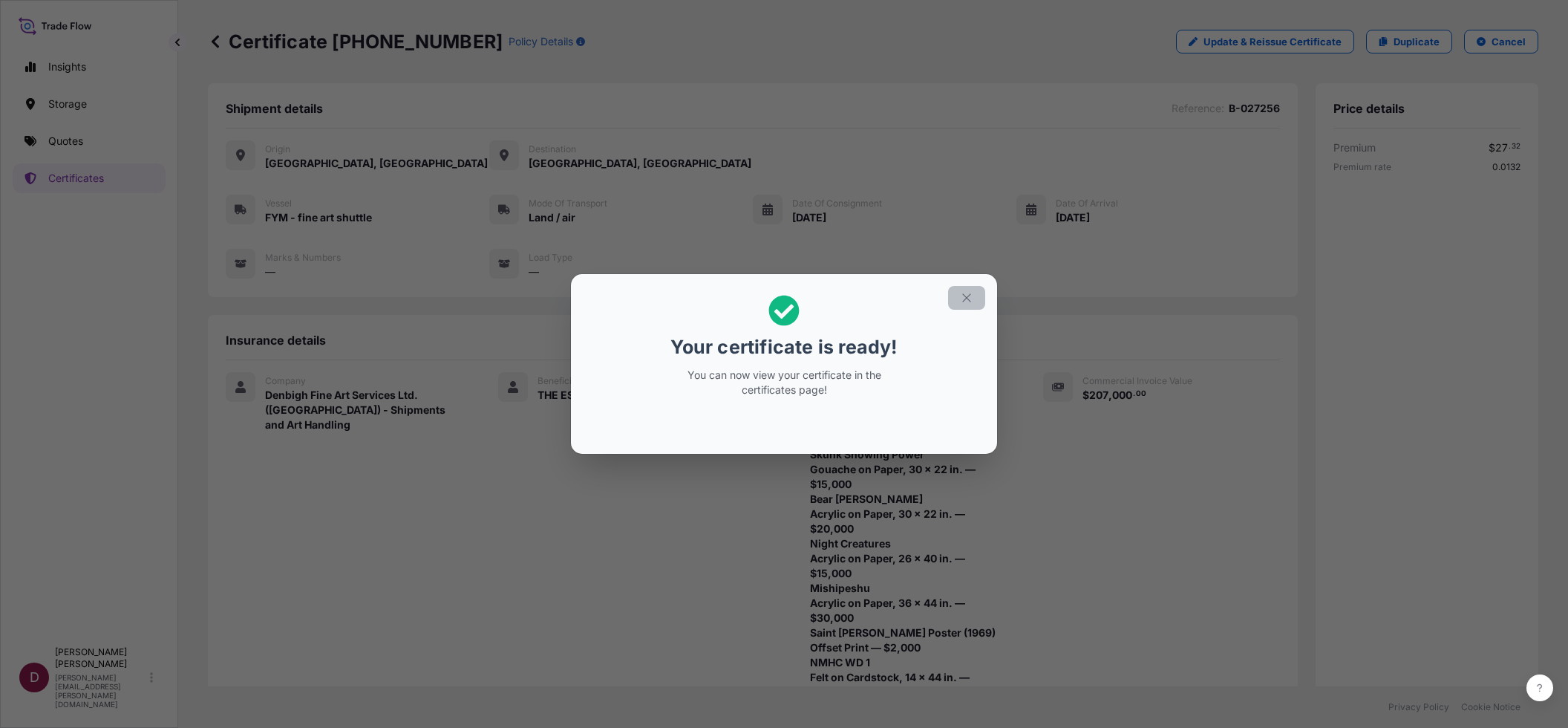
click at [967, 293] on icon "button" at bounding box center [967, 298] width 13 height 13
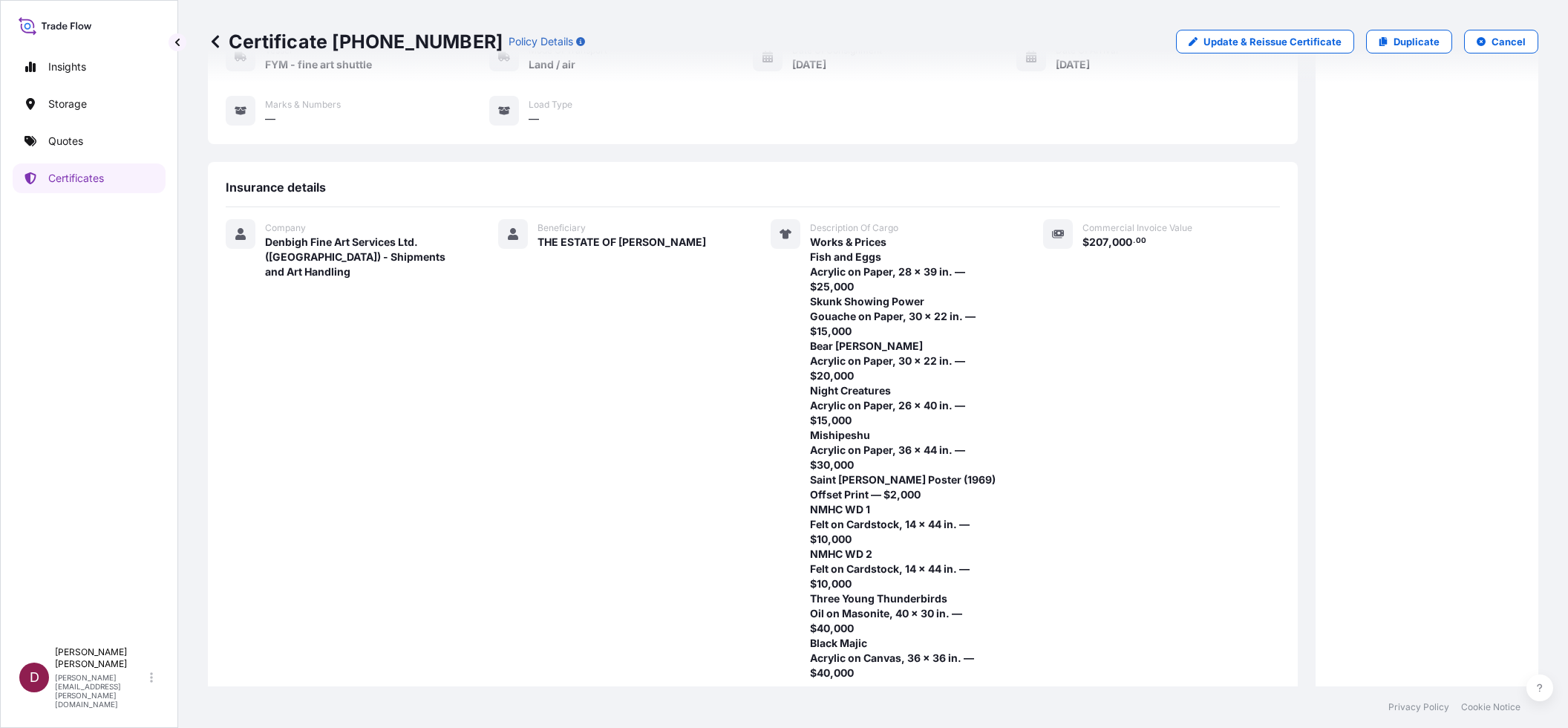
scroll to position [373, 0]
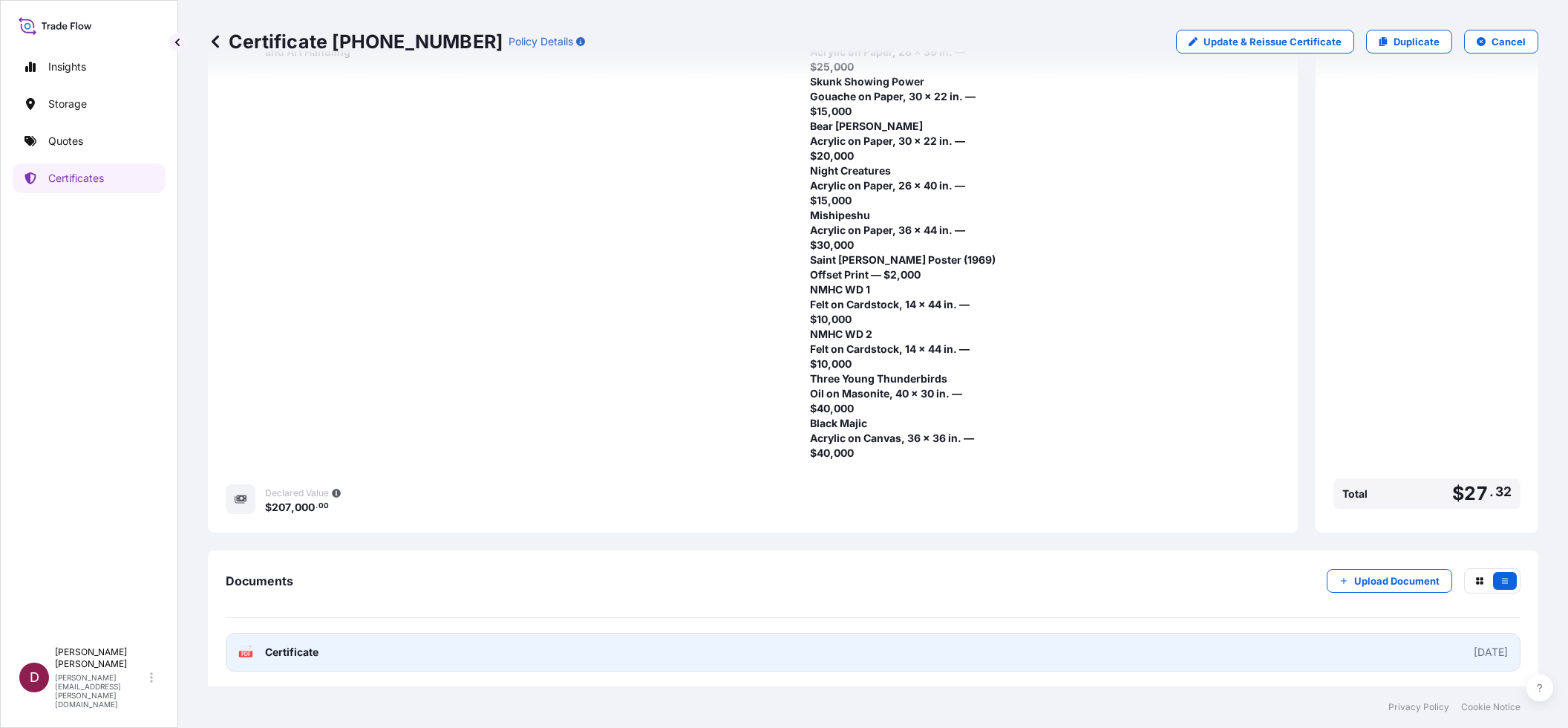
click at [386, 645] on link "PDF Certificate [DATE]" at bounding box center [872, 652] width 1295 height 39
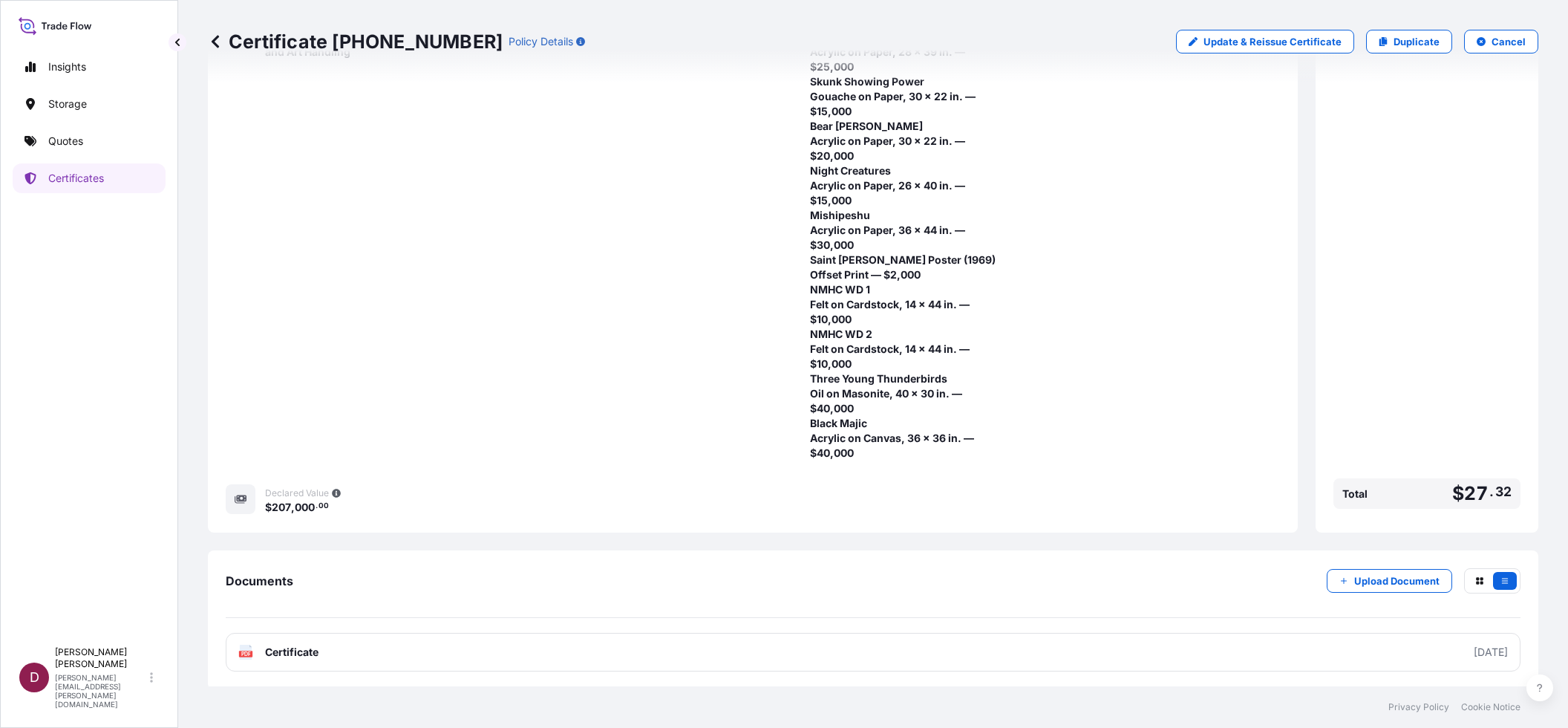
click at [629, 215] on div "Beneficiary THE ESTATE OF [PERSON_NAME]" at bounding box center [617, 229] width 237 height 461
